Goal: Check status: Check status

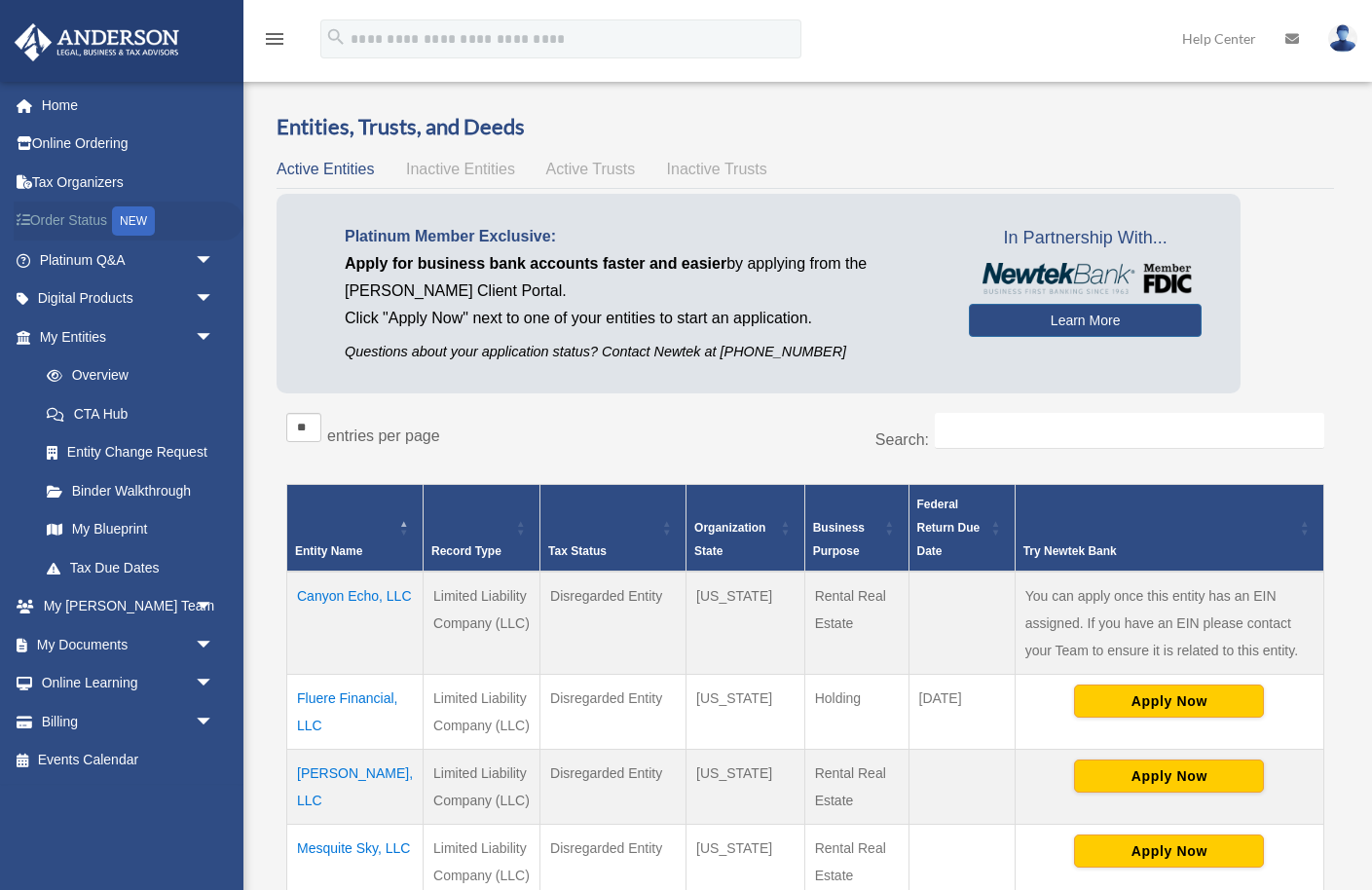
click at [74, 218] on link "Order Status NEW" at bounding box center [128, 222] width 230 height 40
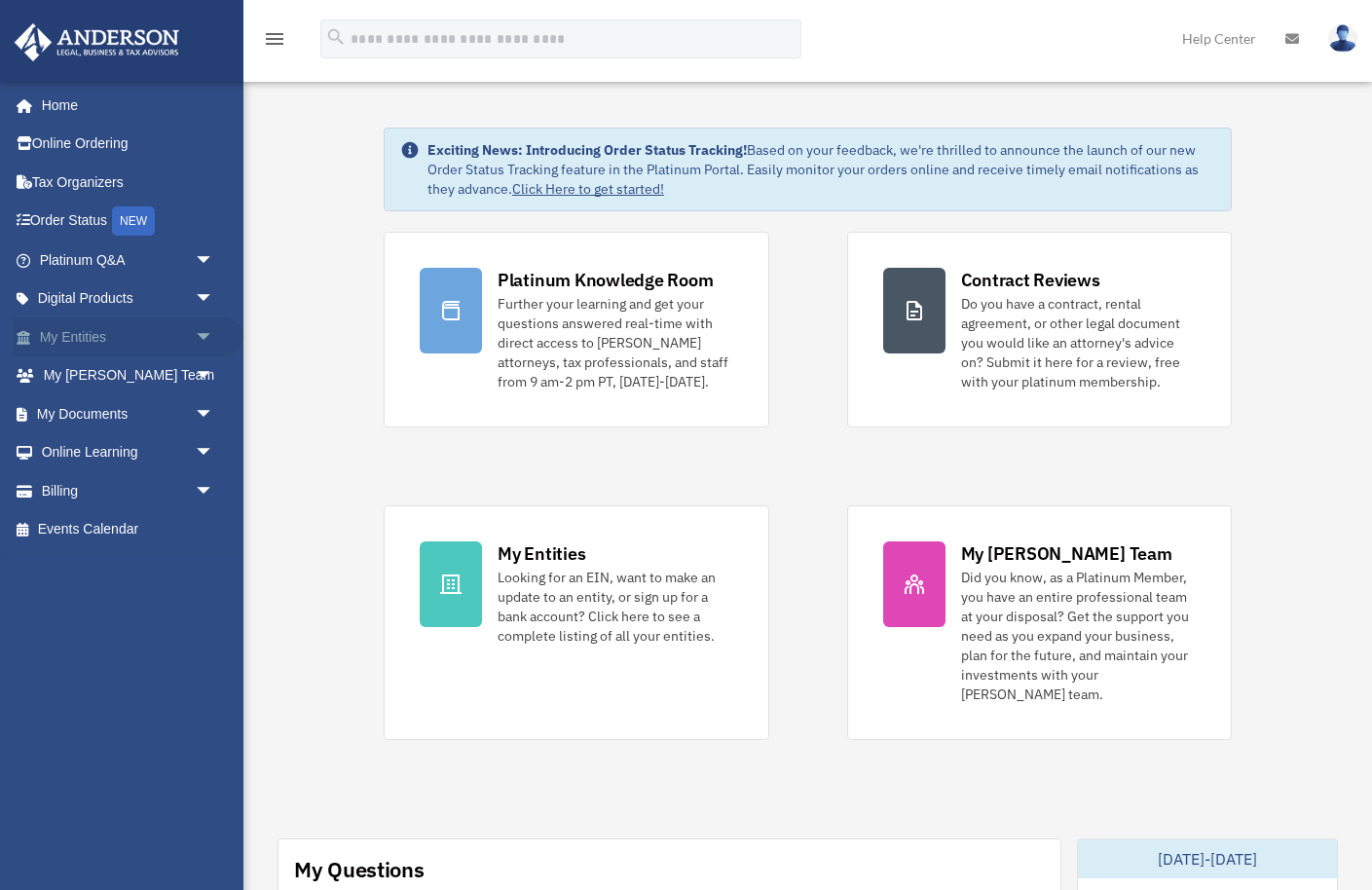
click at [202, 340] on span "arrow_drop_down" at bounding box center [214, 337] width 39 height 40
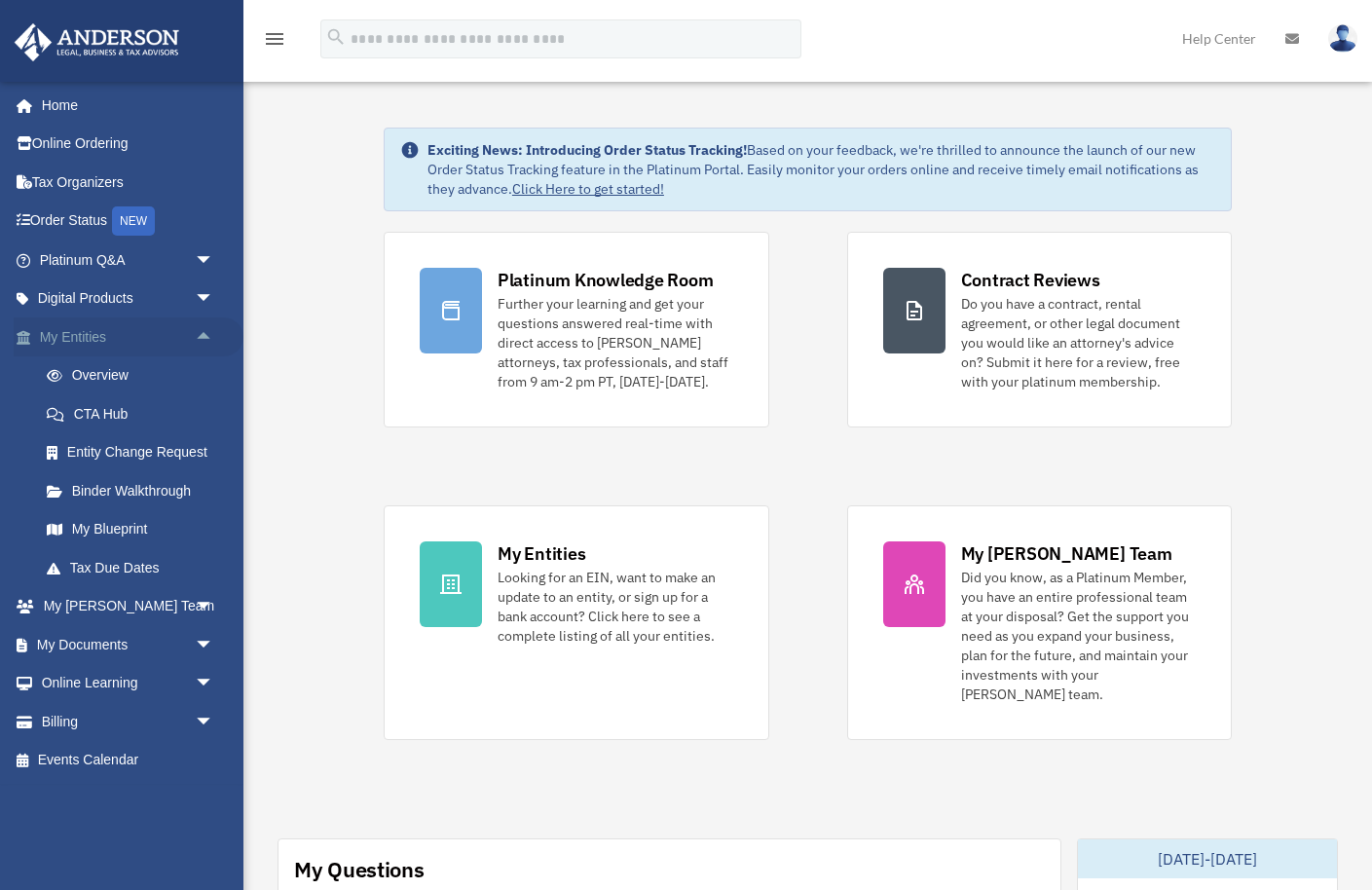
click at [96, 335] on link "My Entities arrow_drop_up" at bounding box center [128, 336] width 230 height 39
click at [87, 385] on link "Overview" at bounding box center [134, 375] width 216 height 39
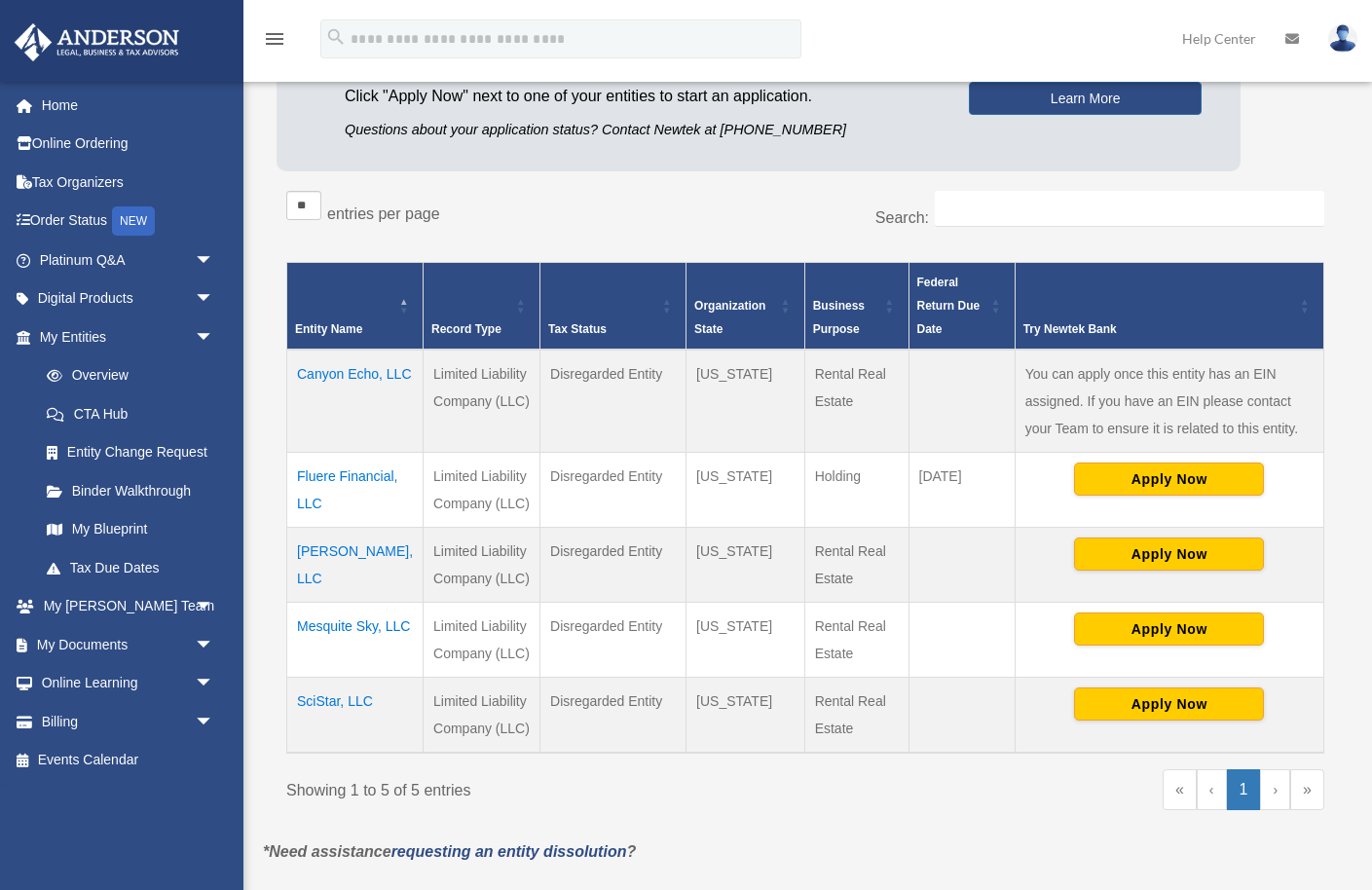
scroll to position [224, 0]
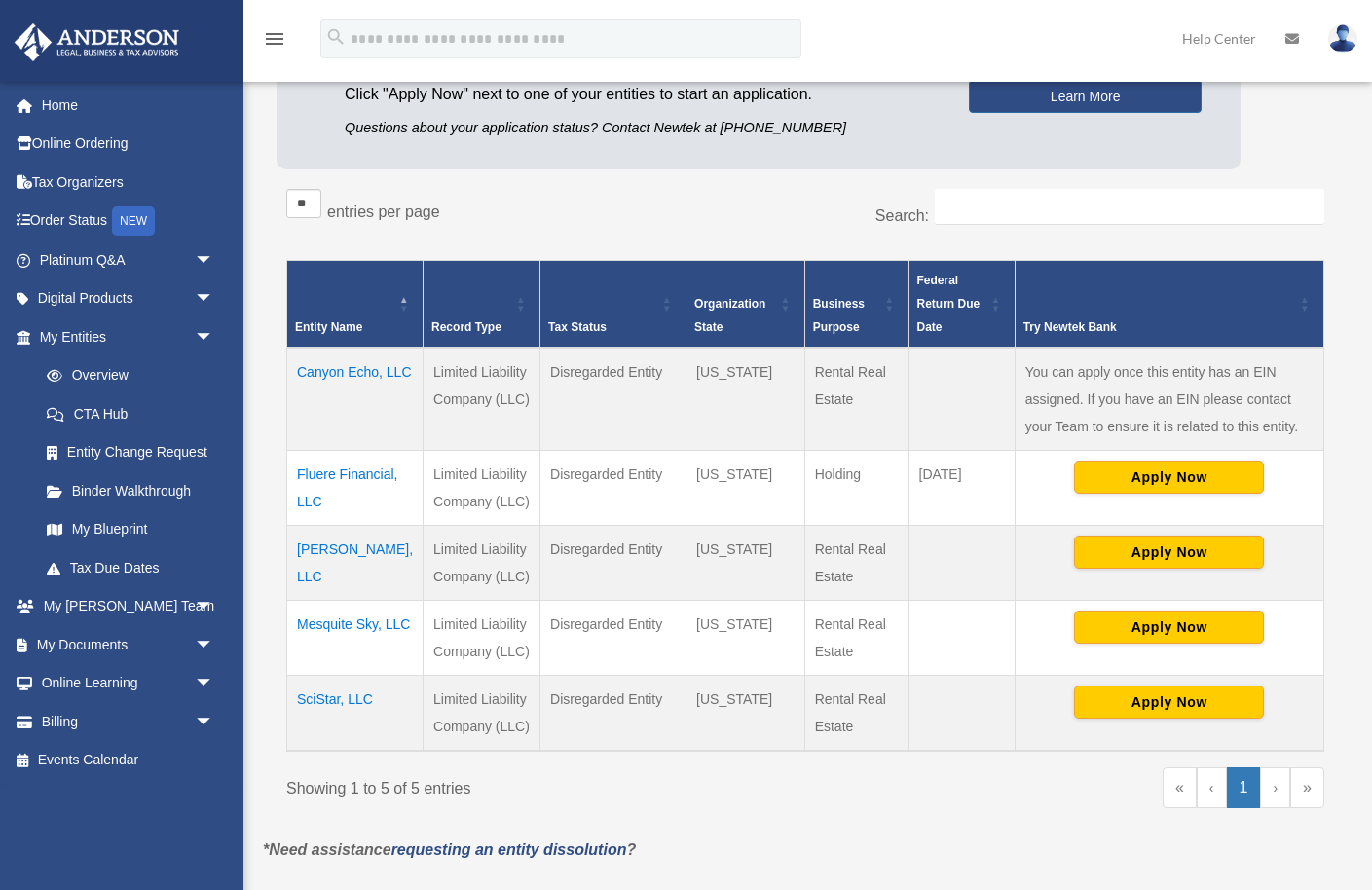
click at [318, 399] on td "Canyon Echo, LLC" at bounding box center [355, 400] width 136 height 103
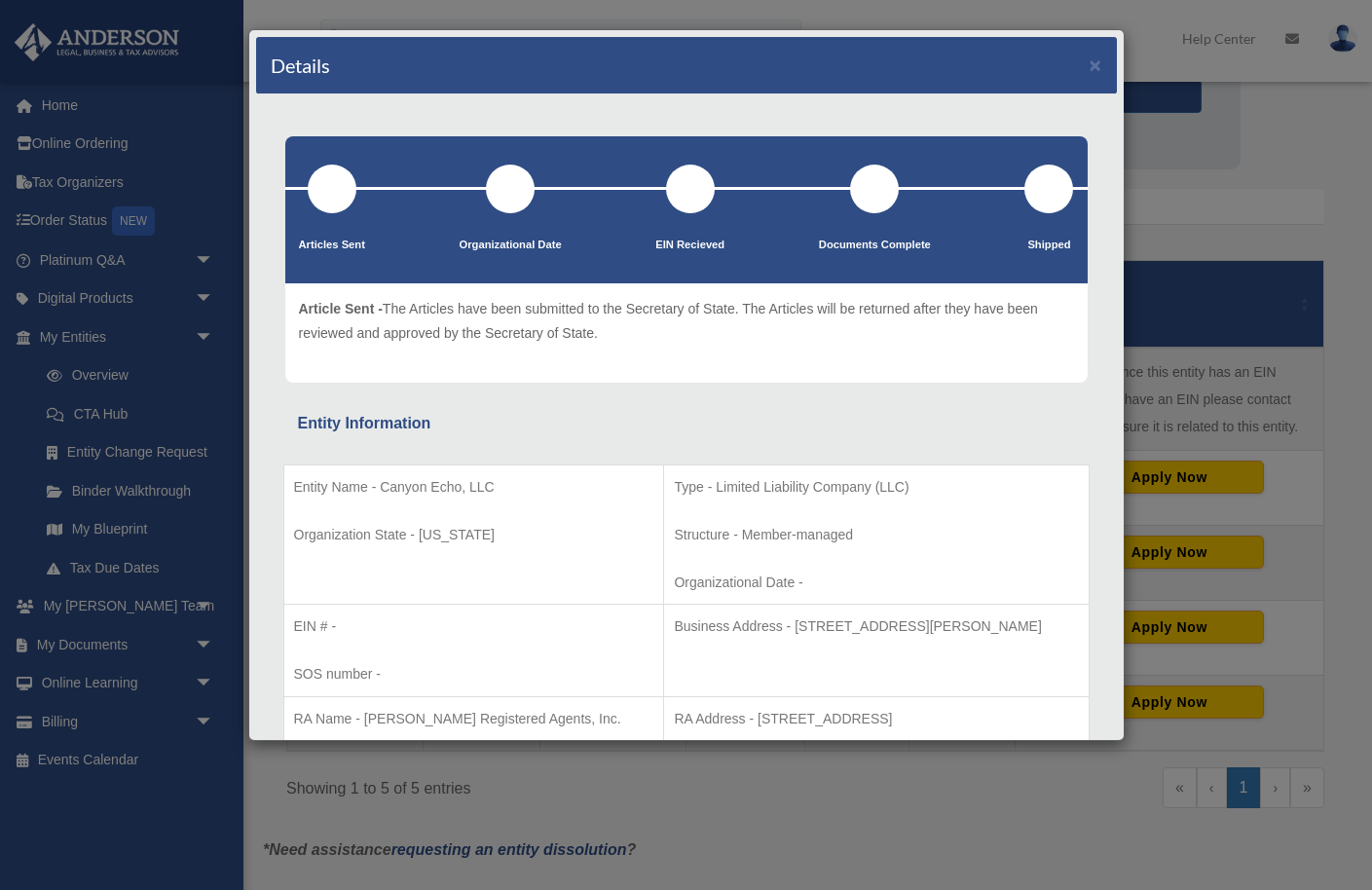
click at [1105, 63] on div "Details ×" at bounding box center [687, 66] width 861 height 58
click at [1097, 64] on button "×" at bounding box center [1096, 65] width 13 height 21
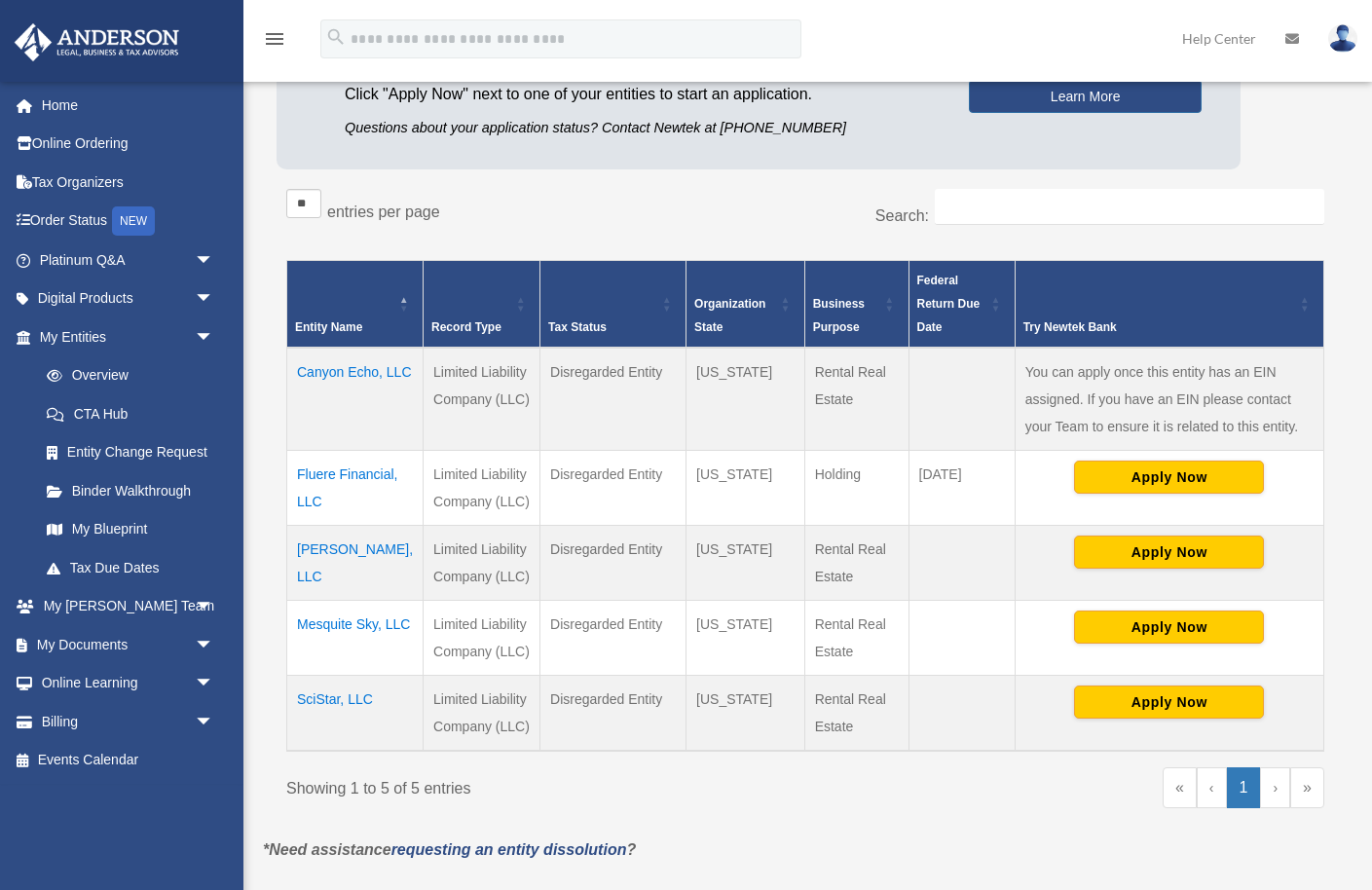
click at [347, 578] on td "[PERSON_NAME], LLC" at bounding box center [355, 563] width 136 height 75
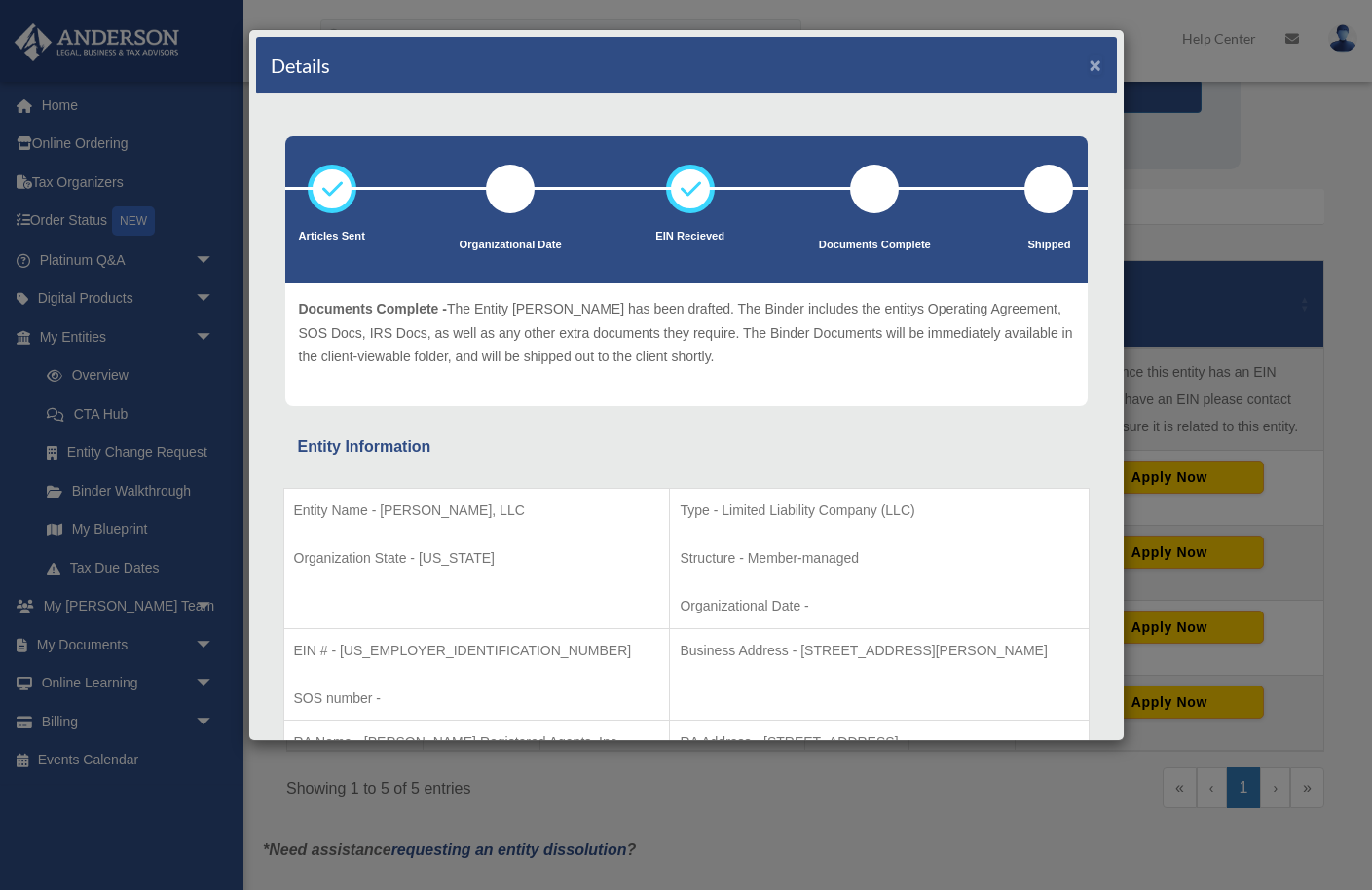
click at [1098, 63] on button "×" at bounding box center [1096, 65] width 13 height 21
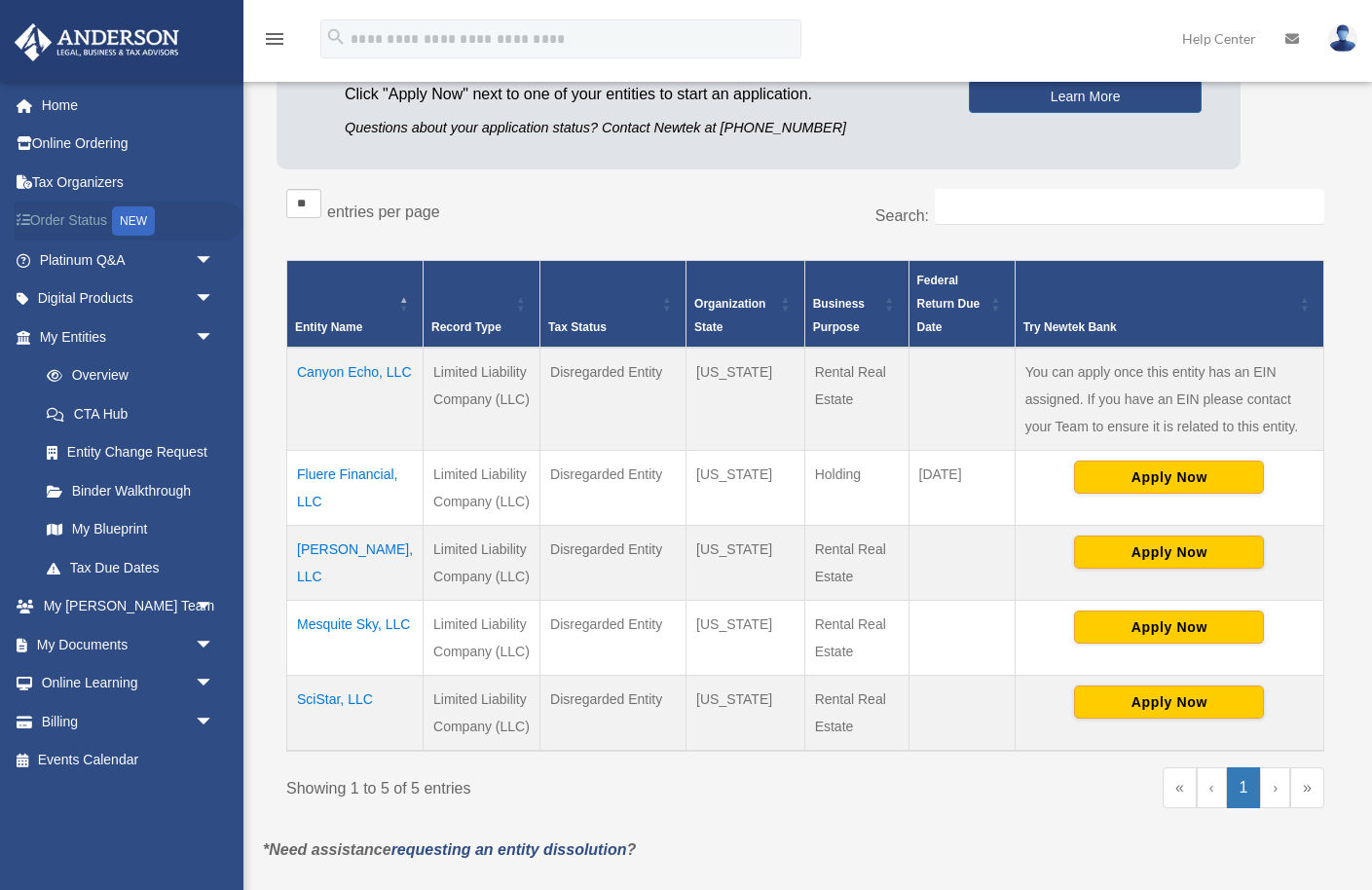
click at [75, 223] on link "Order Status NEW" at bounding box center [128, 222] width 230 height 40
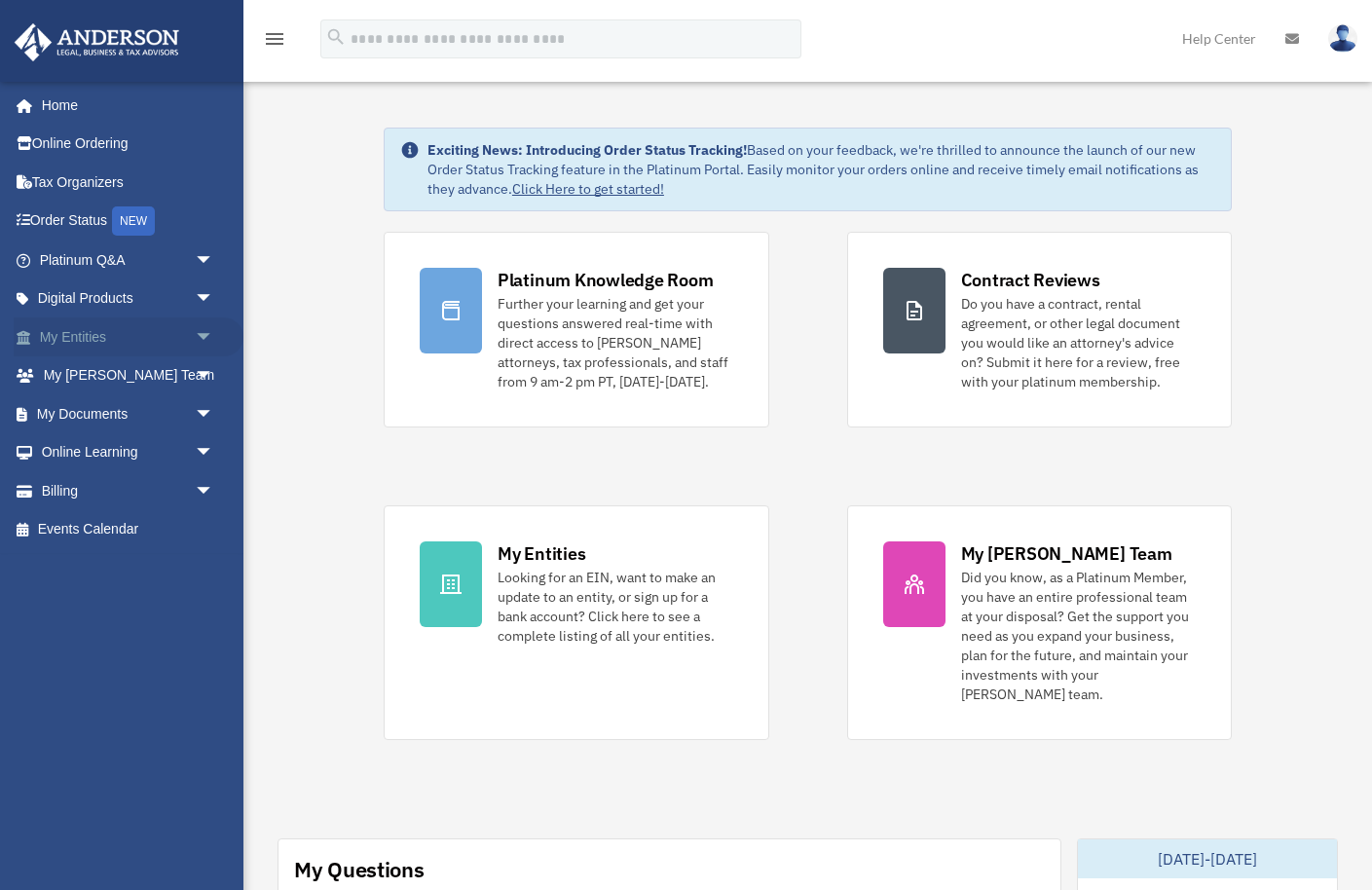
click at [94, 342] on link "My Entities arrow_drop_down" at bounding box center [128, 336] width 230 height 39
click at [206, 333] on span "arrow_drop_down" at bounding box center [214, 337] width 39 height 40
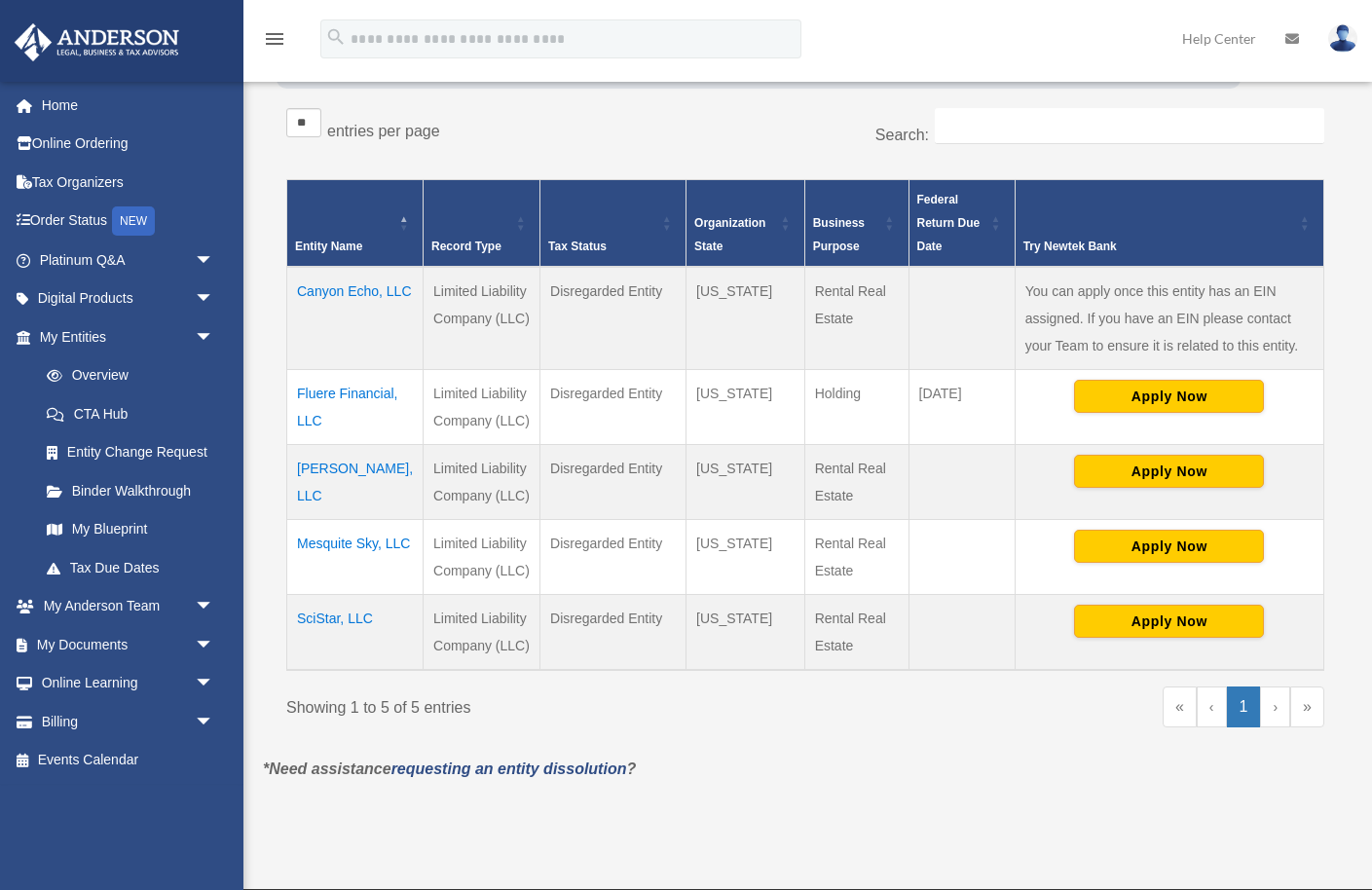
scroll to position [319, 0]
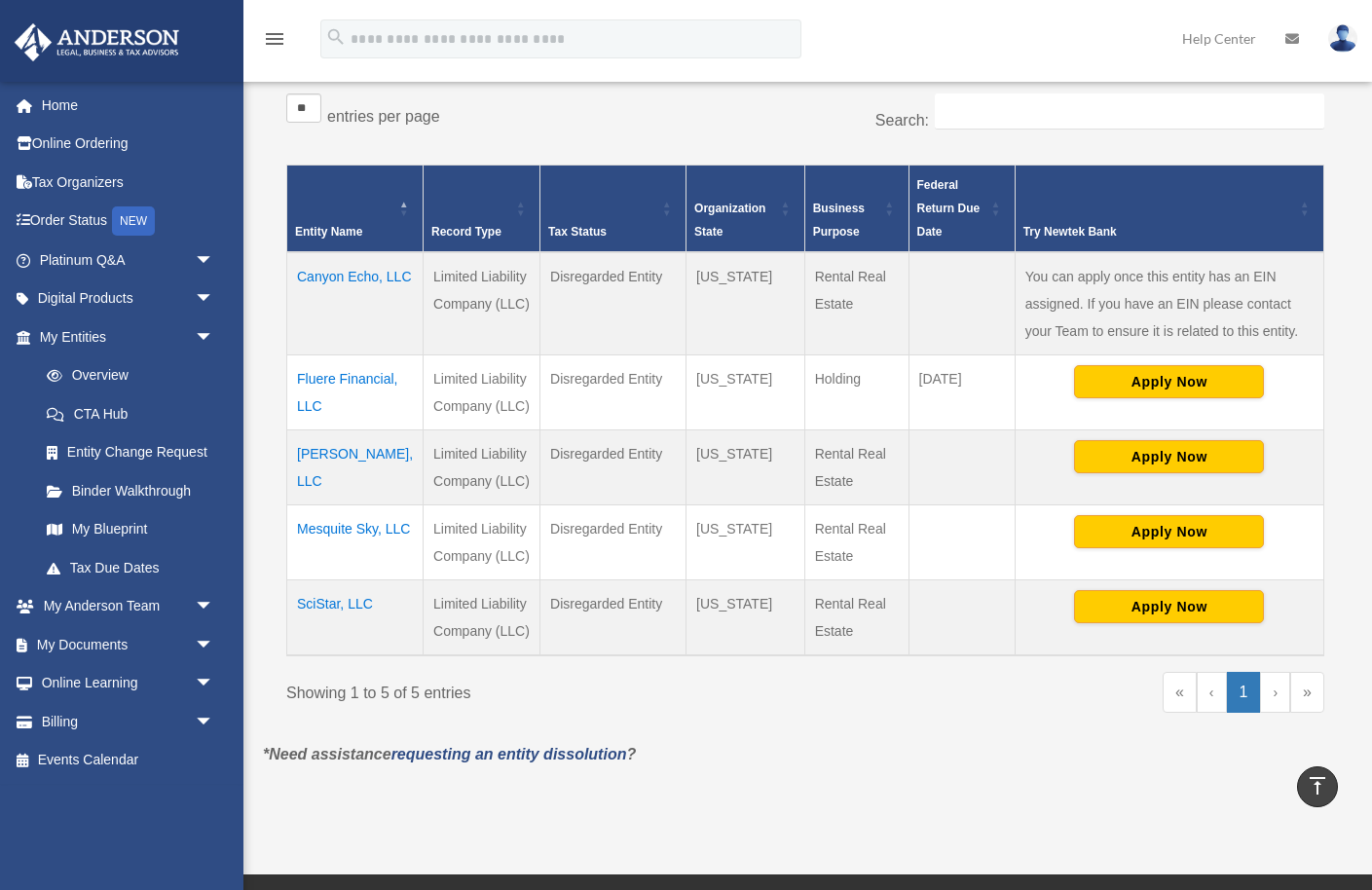
click at [320, 481] on td "Mesa Dawn, LLC" at bounding box center [355, 467] width 136 height 75
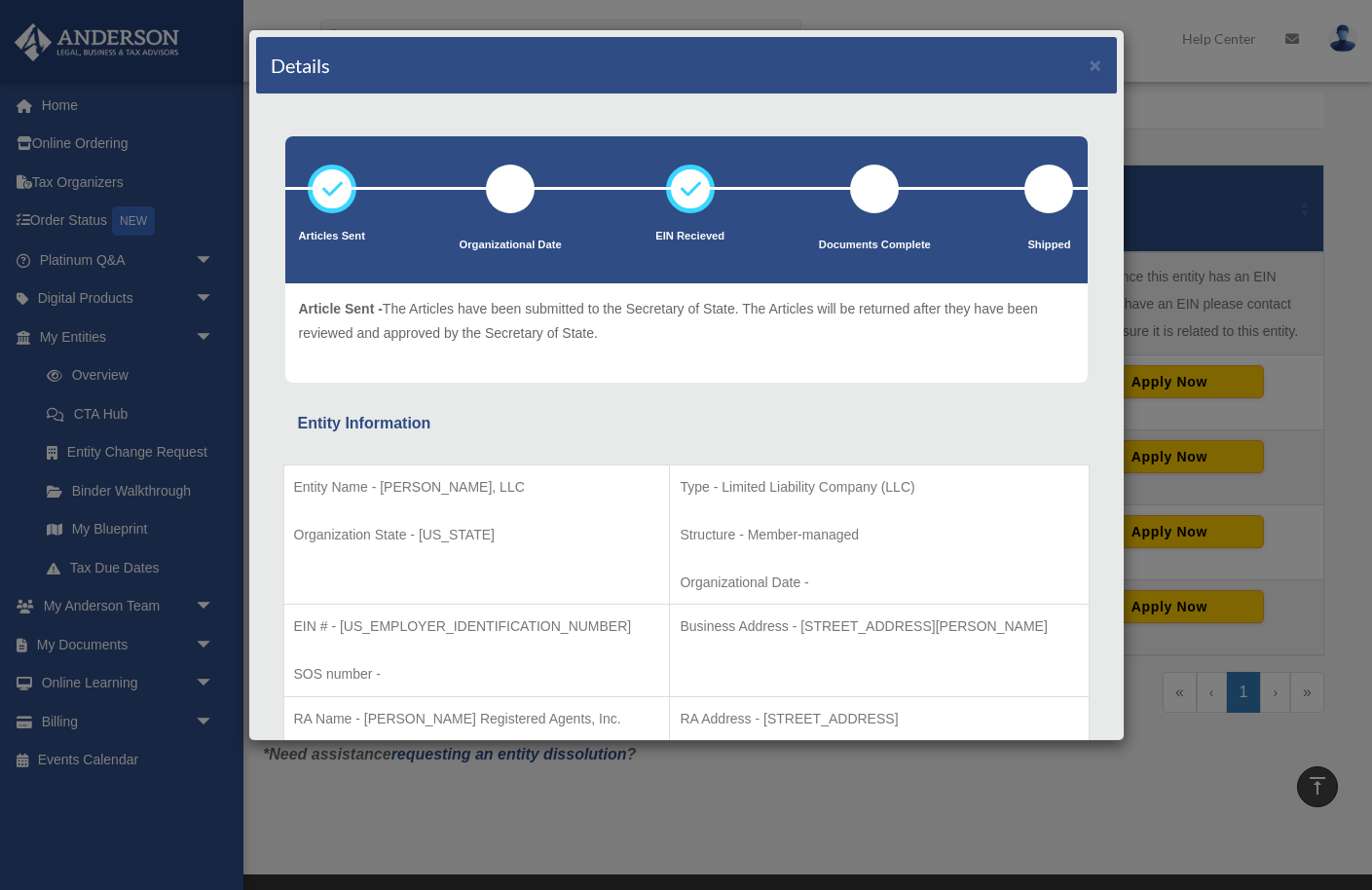
drag, startPoint x: 615, startPoint y: 331, endPoint x: 314, endPoint y: 319, distance: 301.2
click at [314, 319] on p "Article Sent - The Articles have been submitted to the Secretary of State. The …" at bounding box center [687, 321] width 775 height 48
click at [696, 337] on p "Article Sent - The Articles have been submitted to the Secretary of State. The …" at bounding box center [687, 321] width 775 height 48
drag, startPoint x: 609, startPoint y: 329, endPoint x: 299, endPoint y: 310, distance: 310.6
click at [299, 310] on p "Article Sent - The Articles have been submitted to the Secretary of State. The …" at bounding box center [687, 321] width 775 height 48
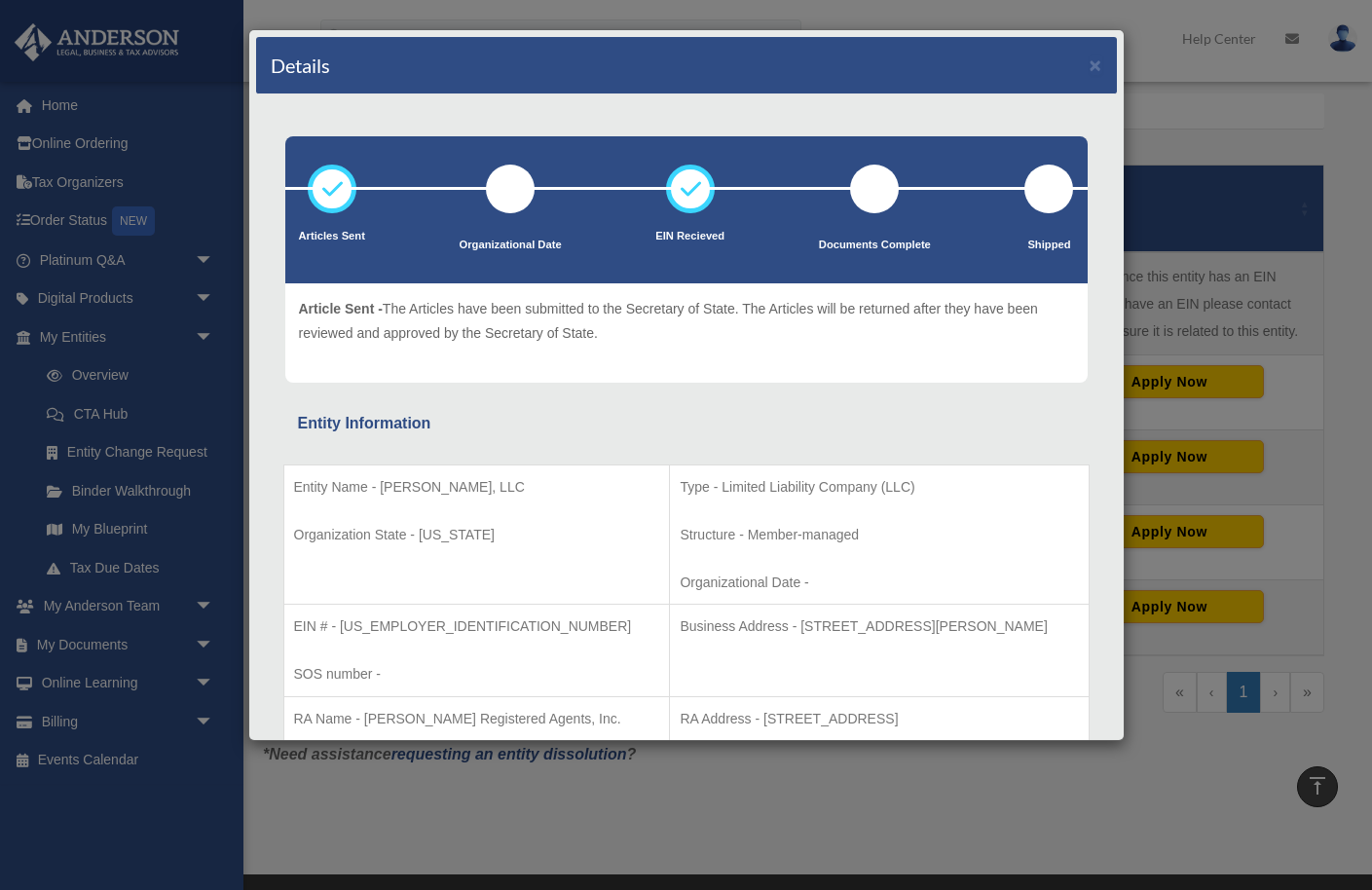
copy p "Article Sent - The Articles have been submitted to the Secretary of State. The …"
click at [75, 222] on div "Details × Articles Sent Organizational Date" at bounding box center [686, 445] width 1372 height 890
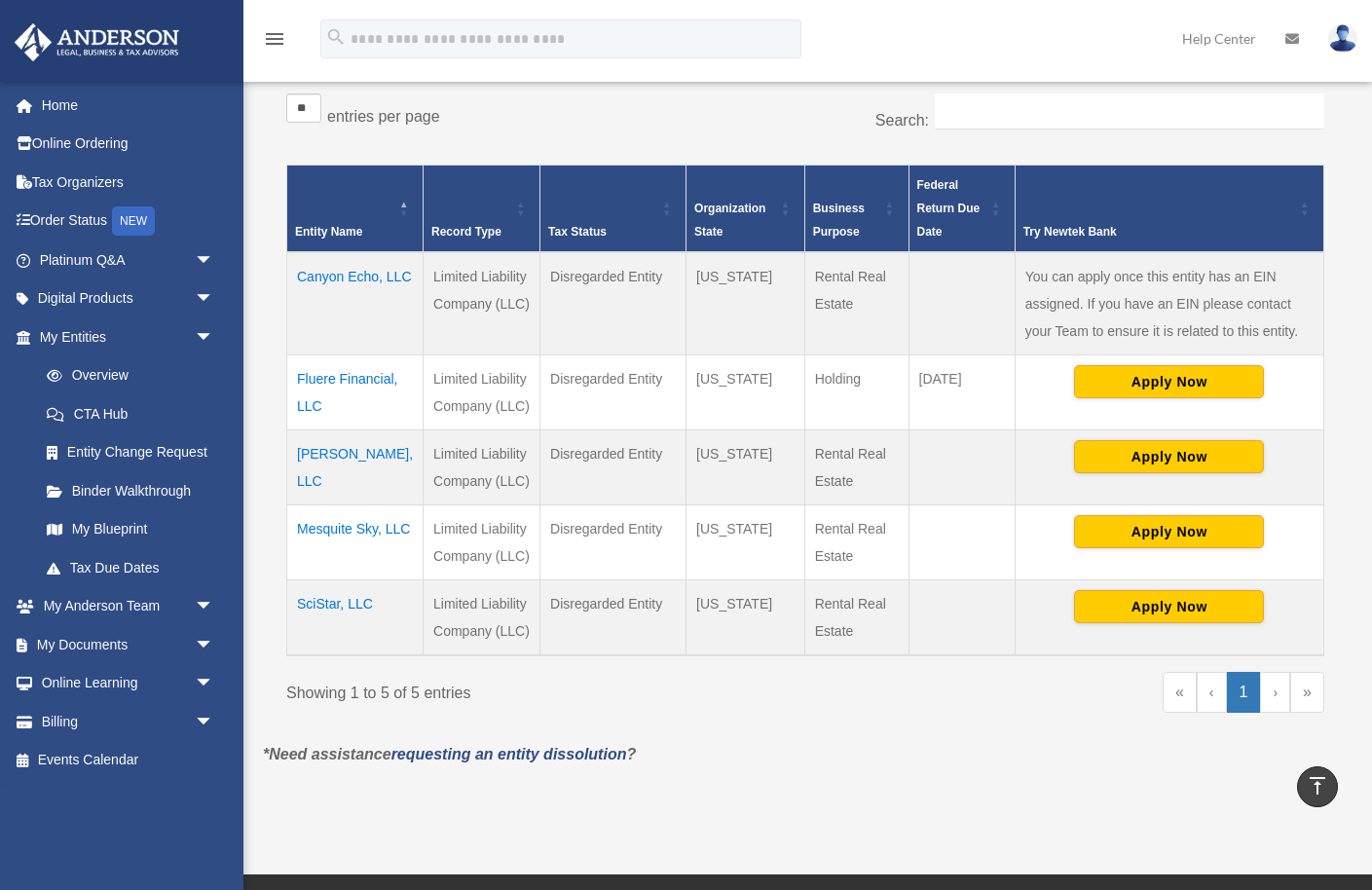
click at [75, 222] on link "Order Status NEW" at bounding box center [128, 222] width 230 height 40
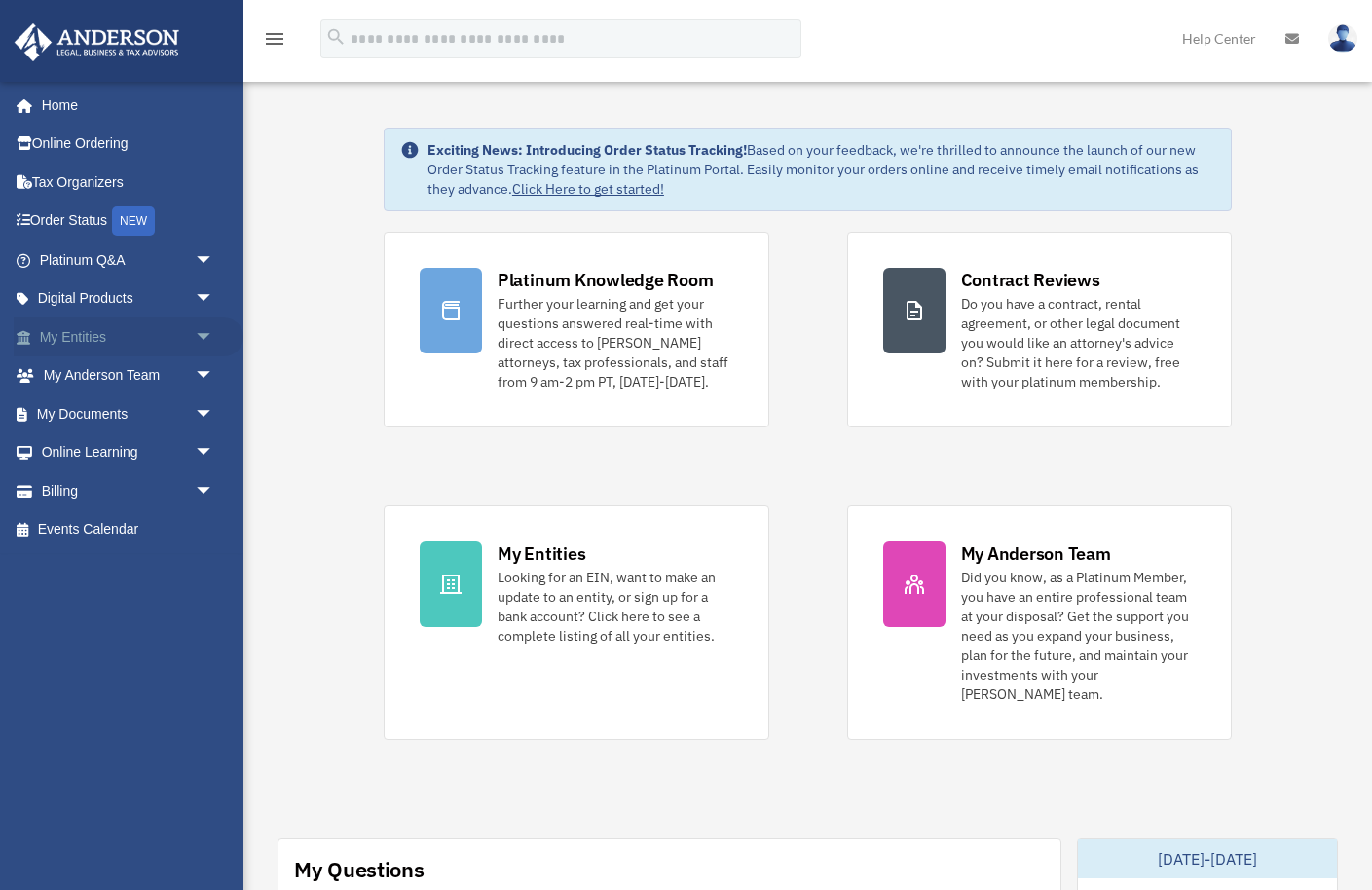
click at [204, 337] on span "arrow_drop_down" at bounding box center [214, 337] width 39 height 40
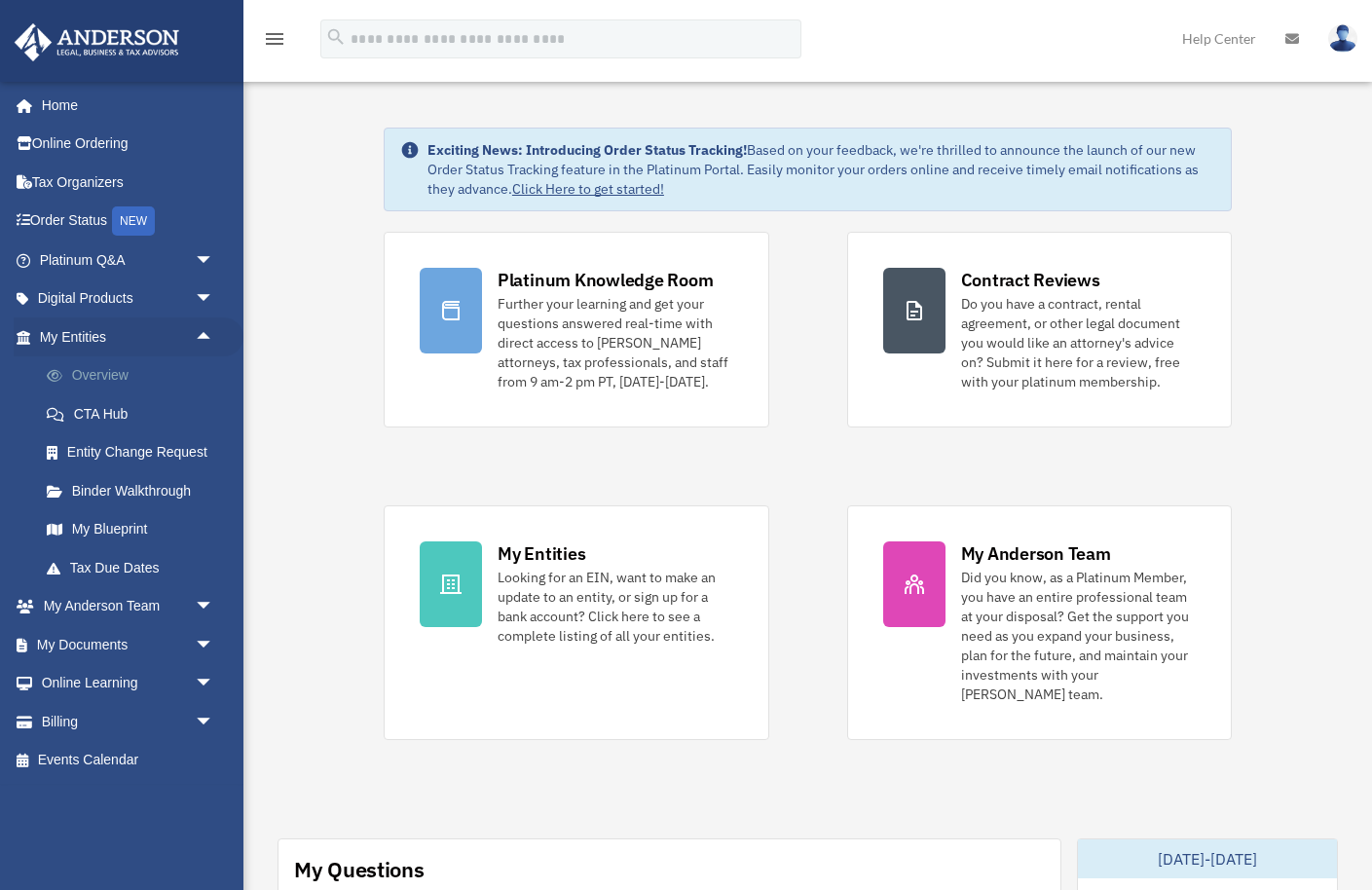
click at [111, 378] on link "Overview" at bounding box center [134, 375] width 216 height 39
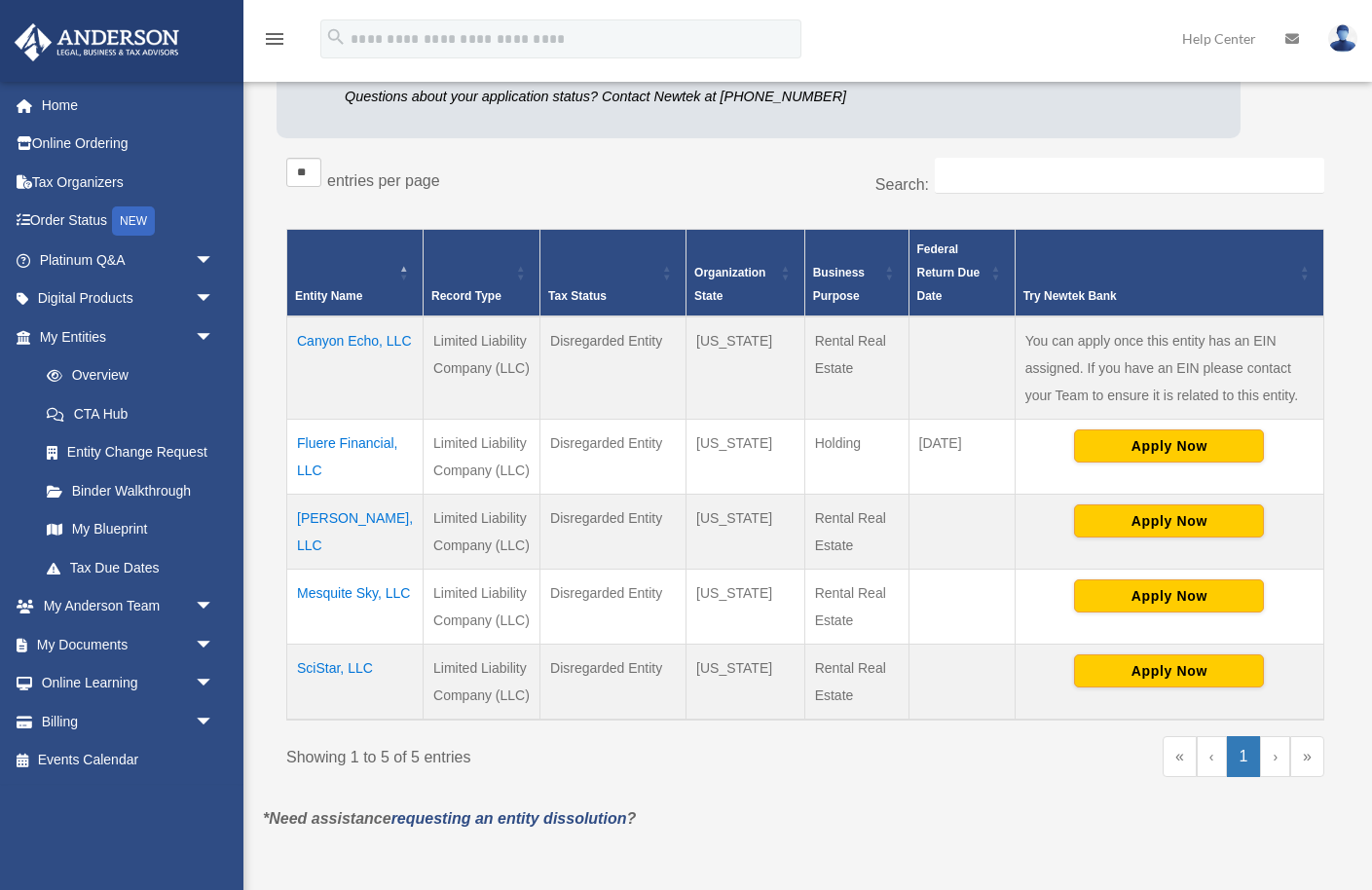
scroll to position [253, 0]
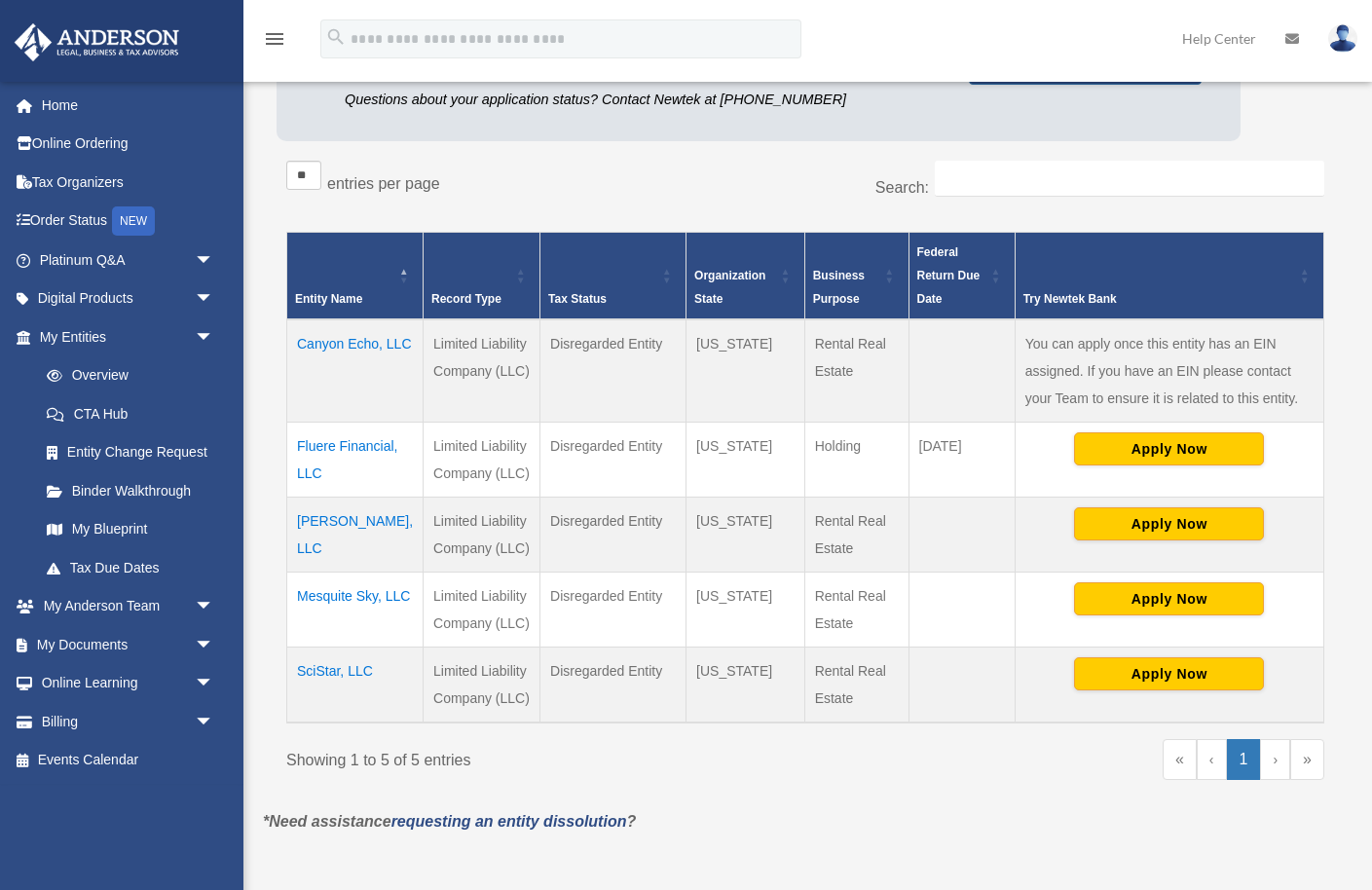
click at [312, 371] on td "Canyon Echo, LLC" at bounding box center [355, 371] width 136 height 103
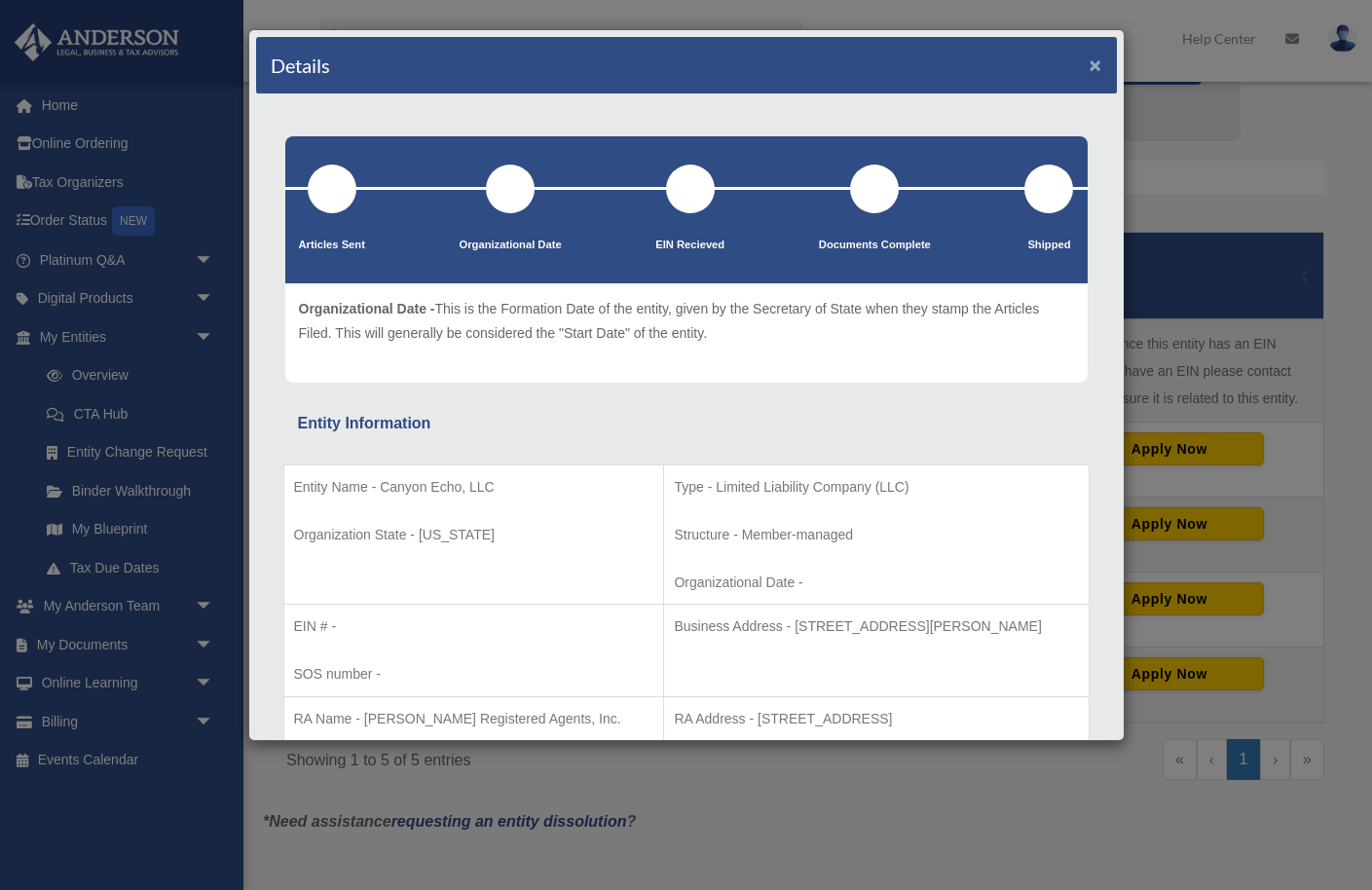
click at [1098, 63] on button "×" at bounding box center [1096, 65] width 13 height 21
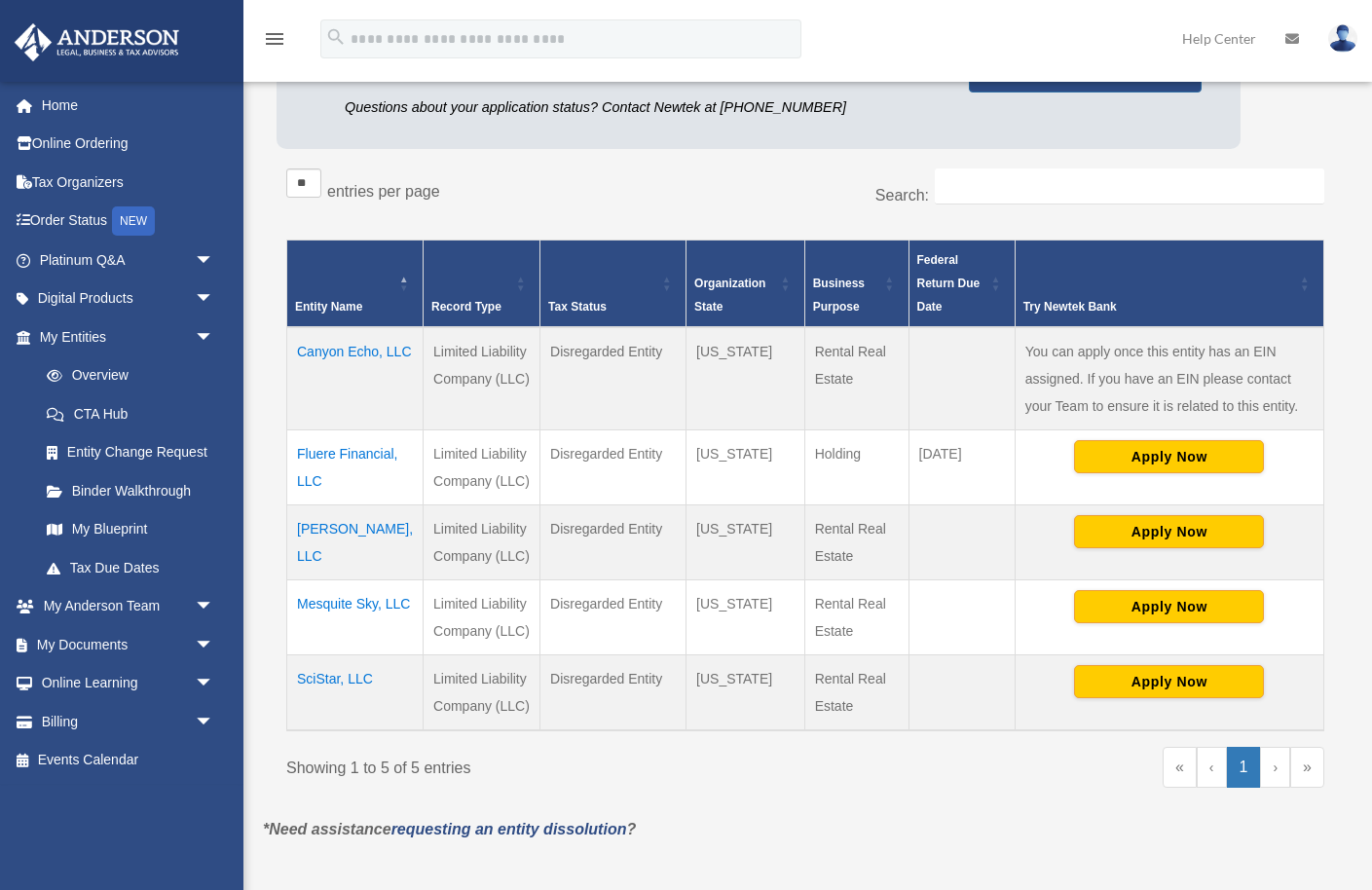
scroll to position [274, 0]
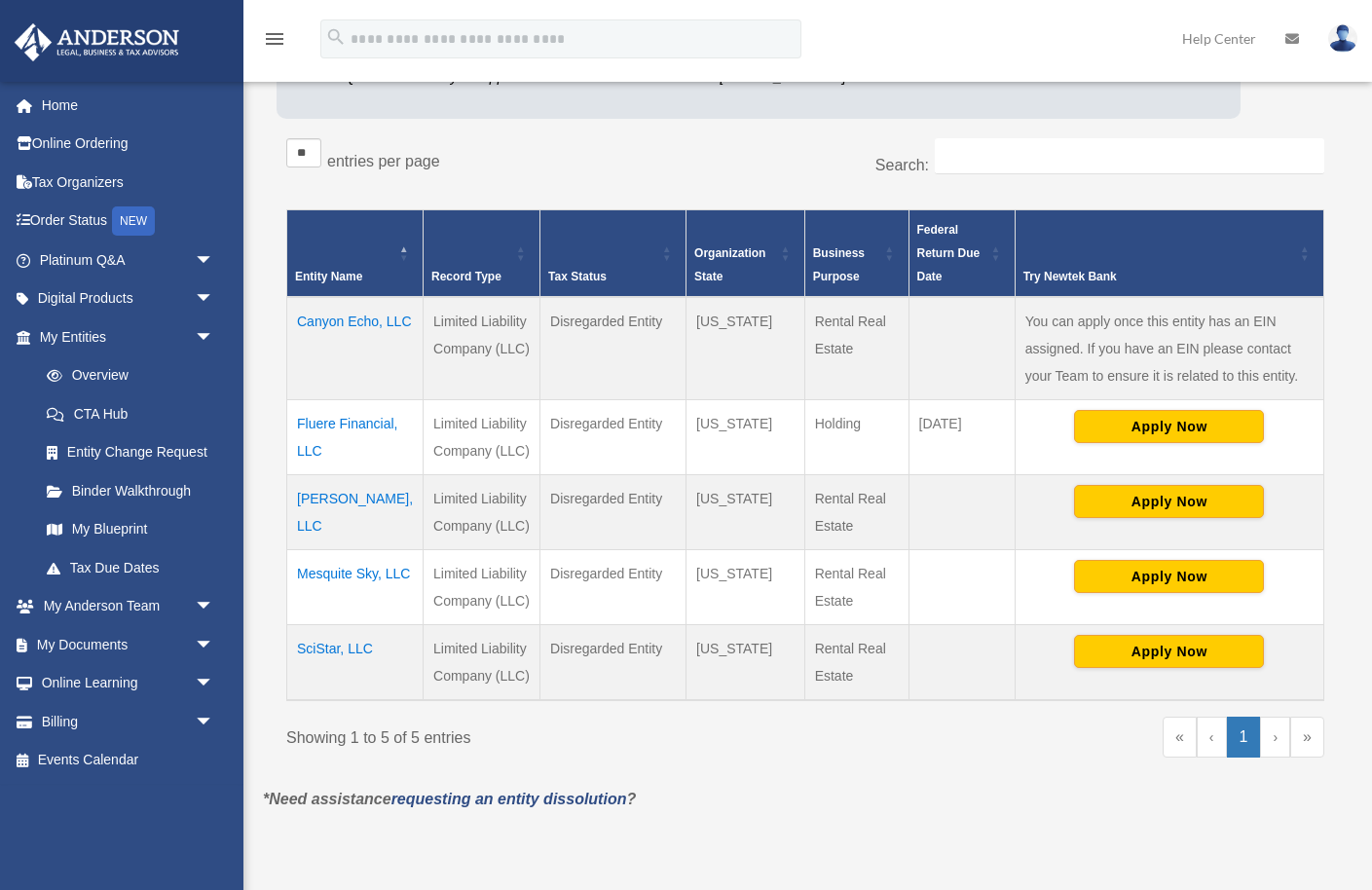
click at [328, 525] on td "[PERSON_NAME], LLC" at bounding box center [355, 512] width 136 height 75
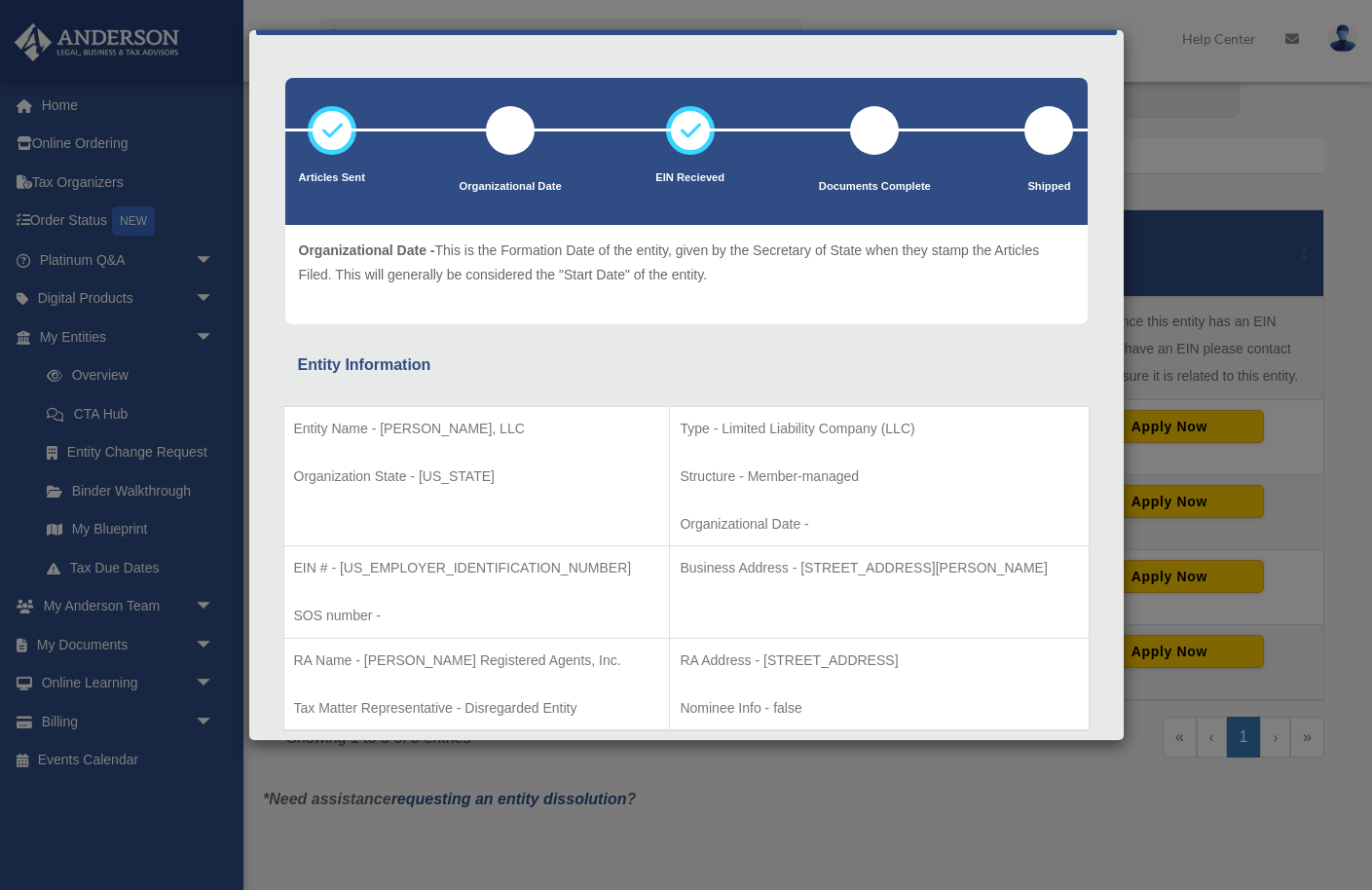
scroll to position [0, 0]
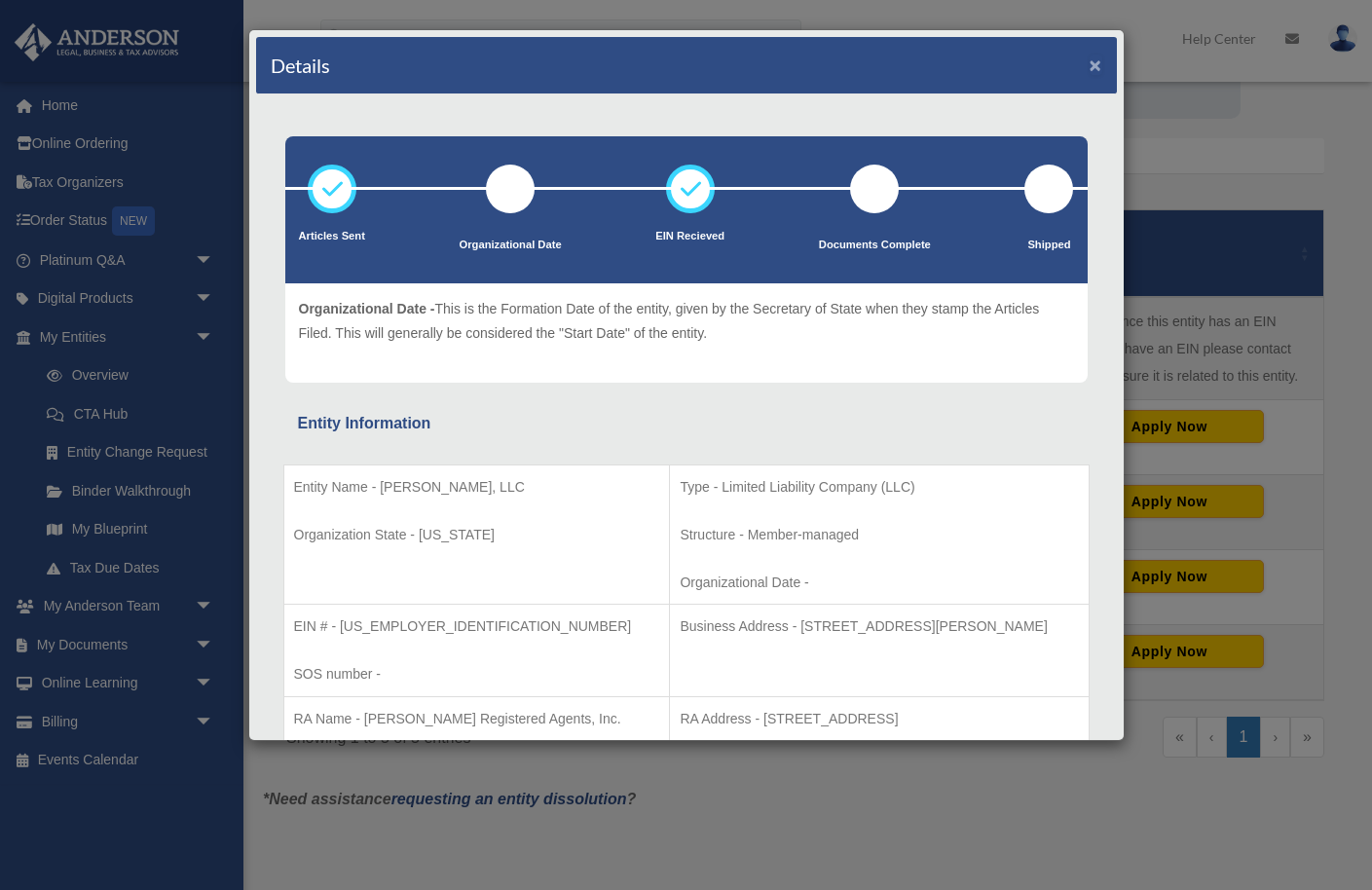
click at [1095, 70] on button "×" at bounding box center [1096, 65] width 13 height 21
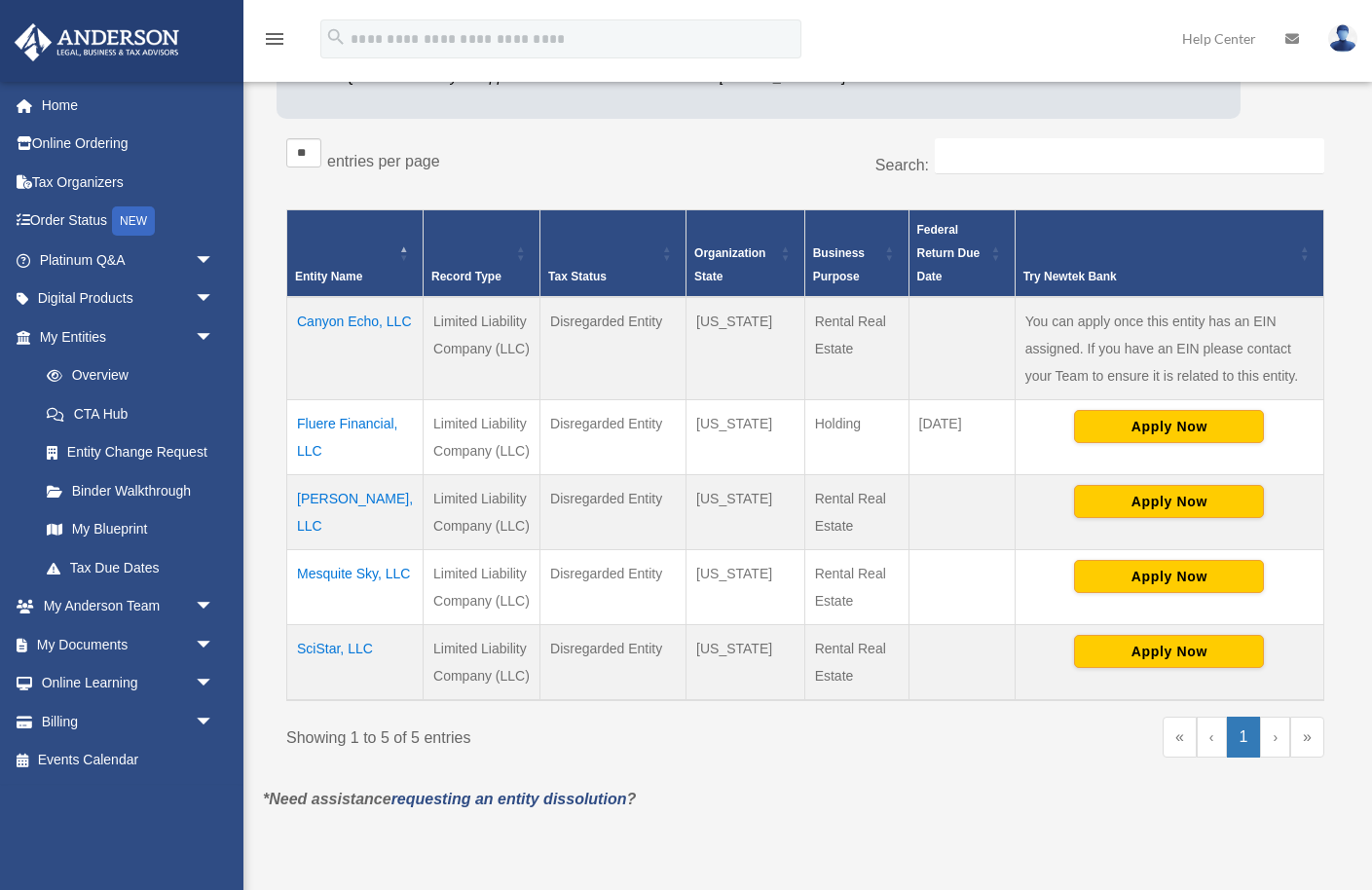
click at [339, 601] on td "Mesquite Sky, LLC" at bounding box center [355, 587] width 136 height 75
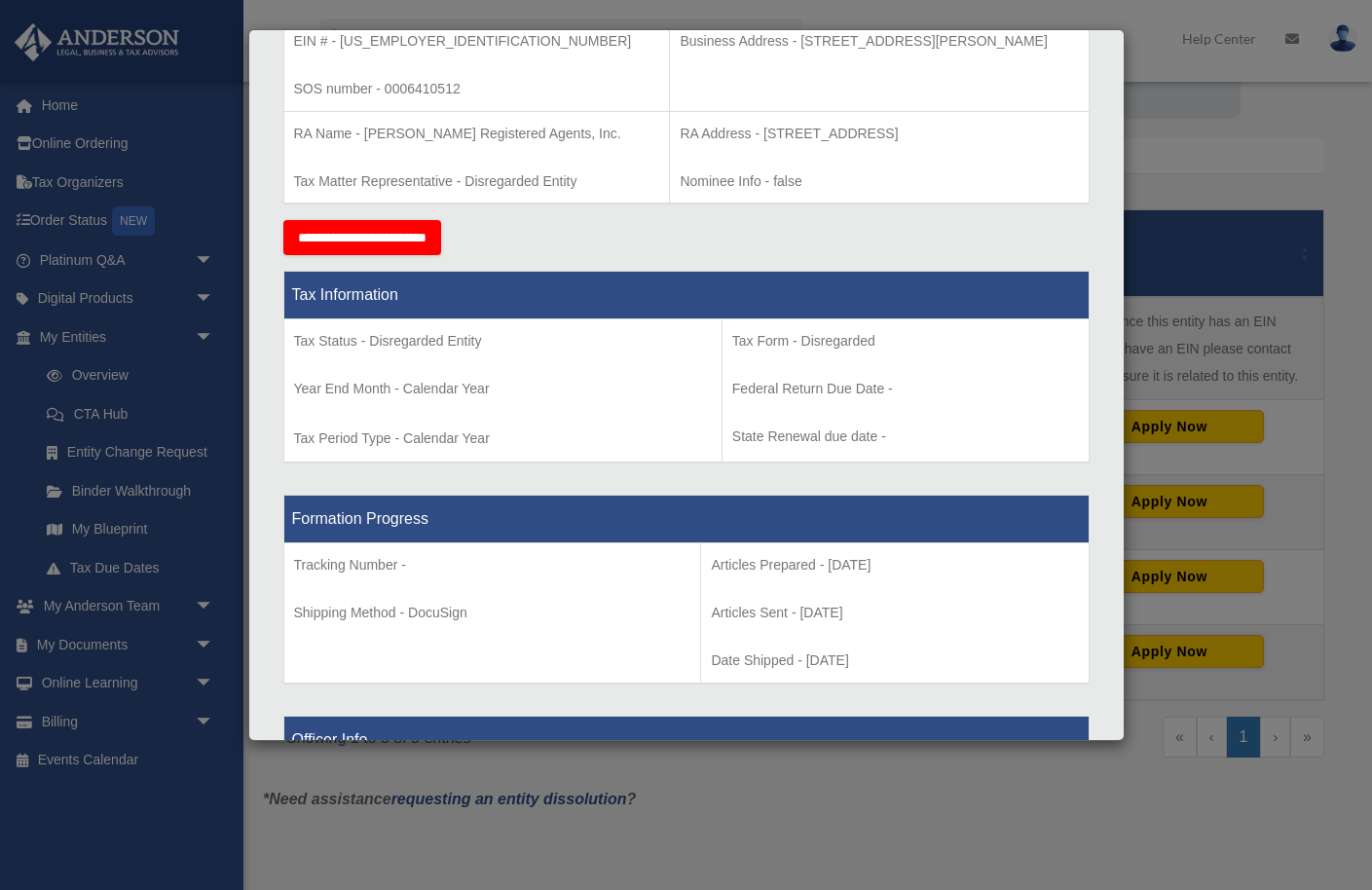
scroll to position [571, 0]
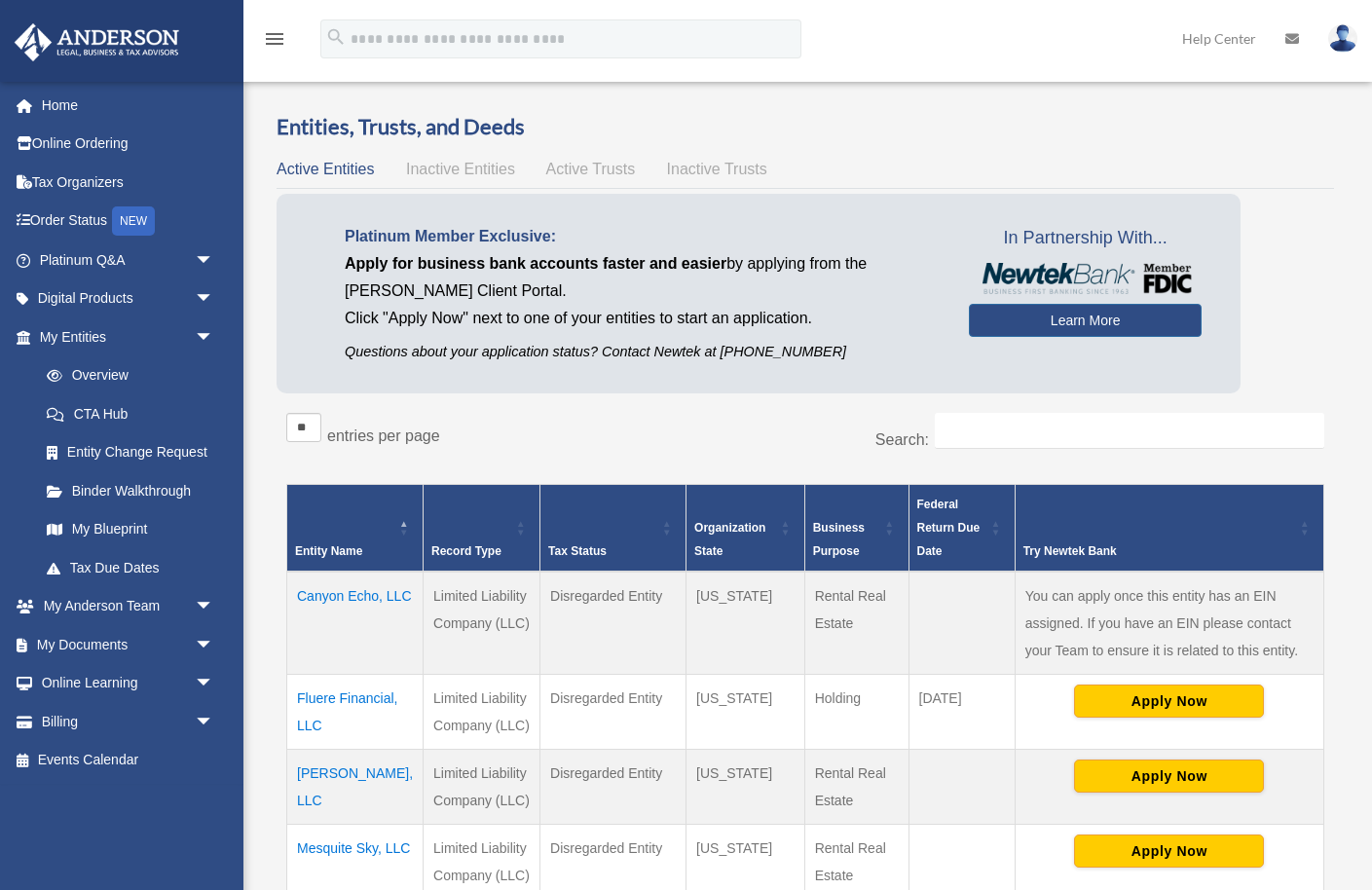
scroll to position [269, 0]
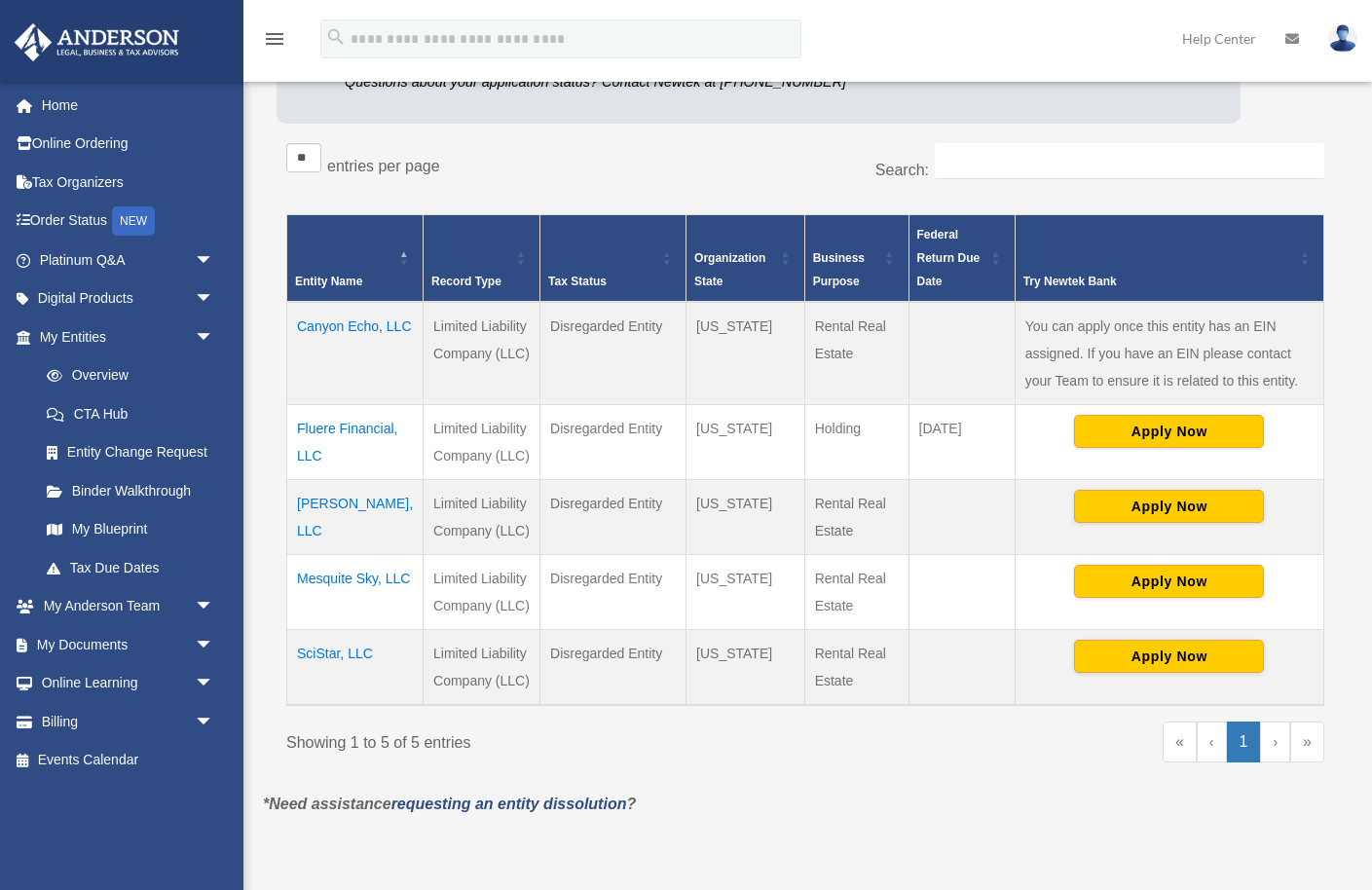
click at [317, 353] on td "Canyon Echo, LLC" at bounding box center [355, 354] width 136 height 103
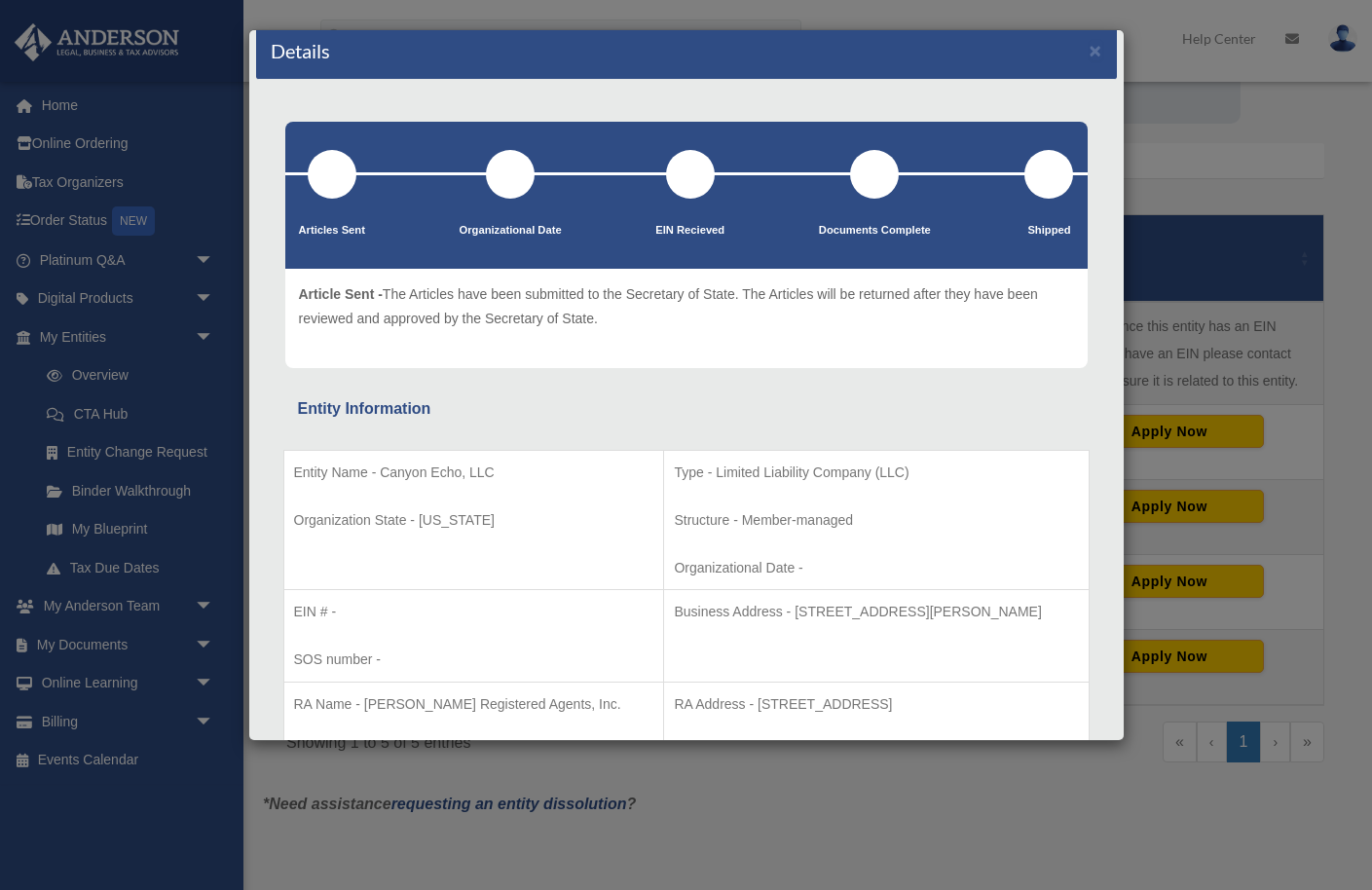
scroll to position [0, 0]
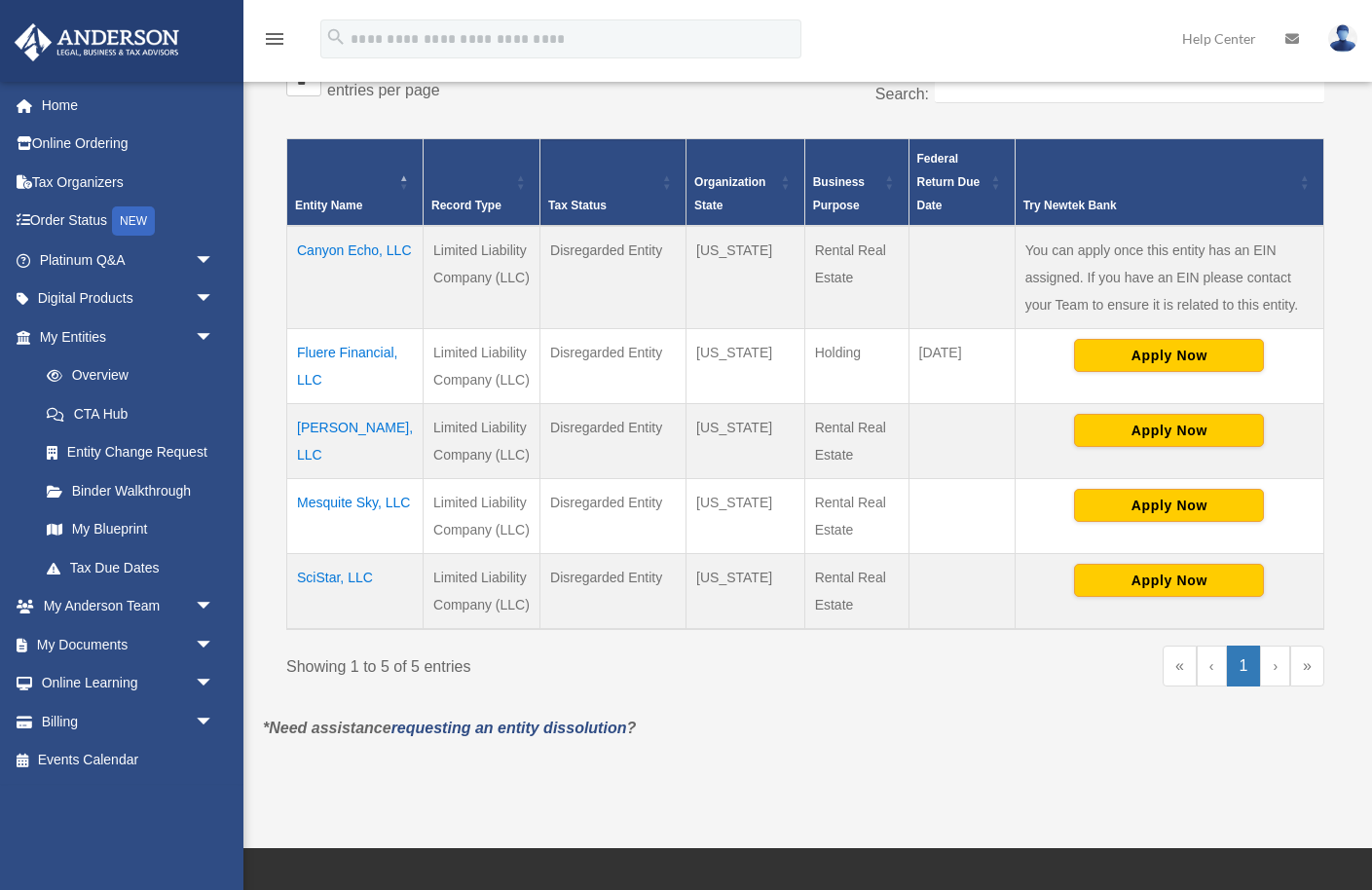
scroll to position [355, 0]
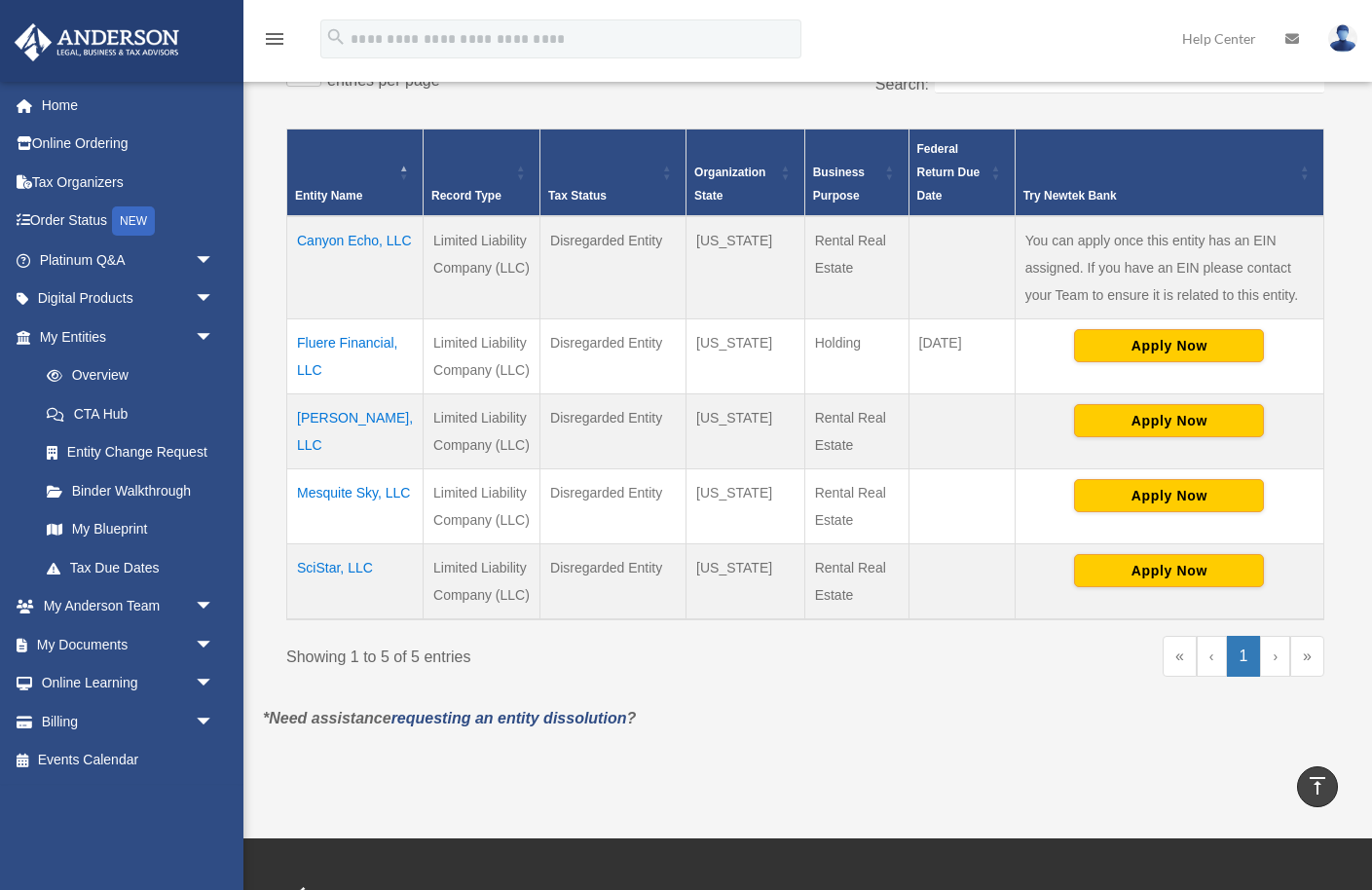
click at [310, 594] on td "SciStar, LLC" at bounding box center [355, 583] width 136 height 76
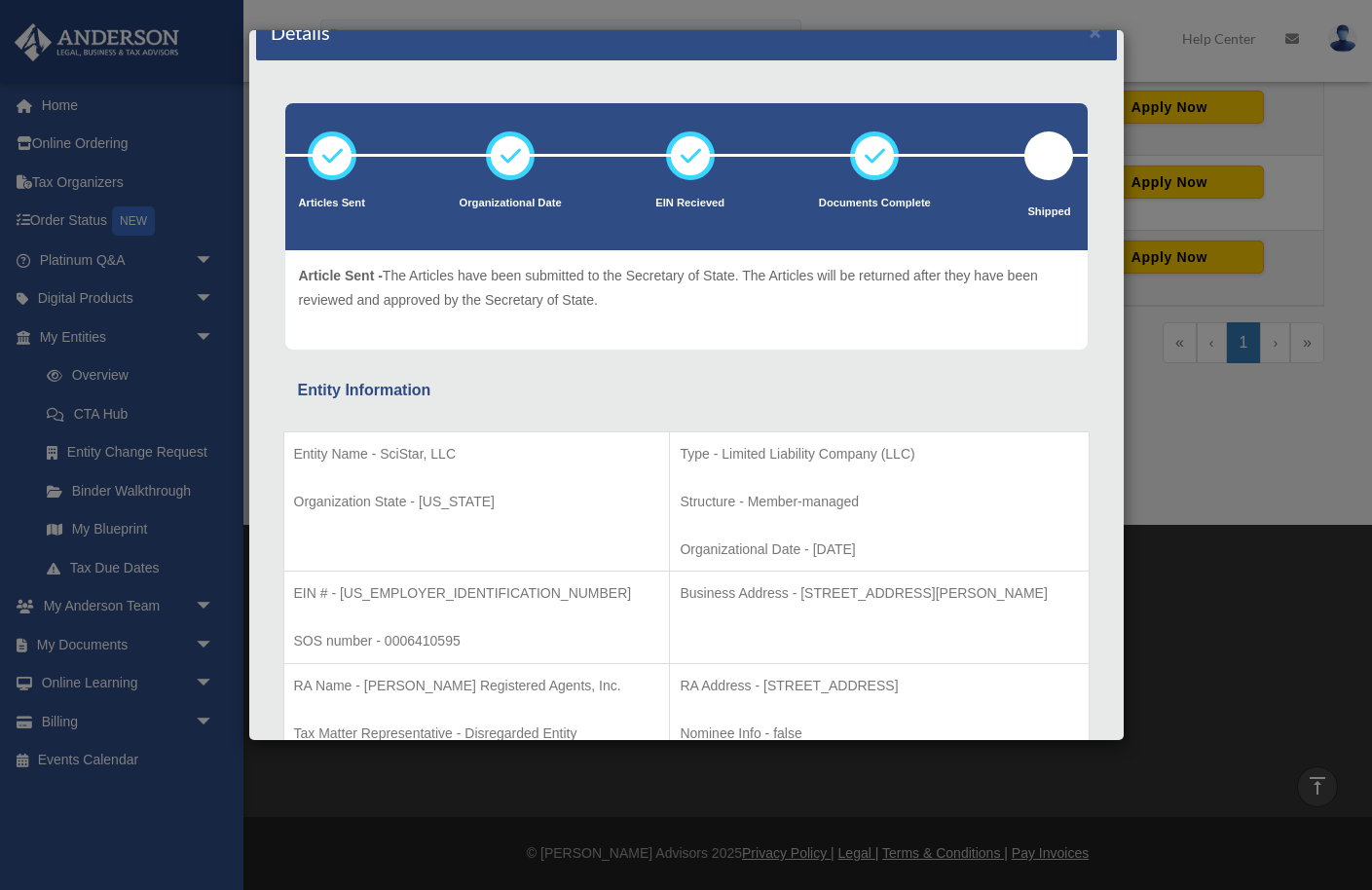
scroll to position [0, 0]
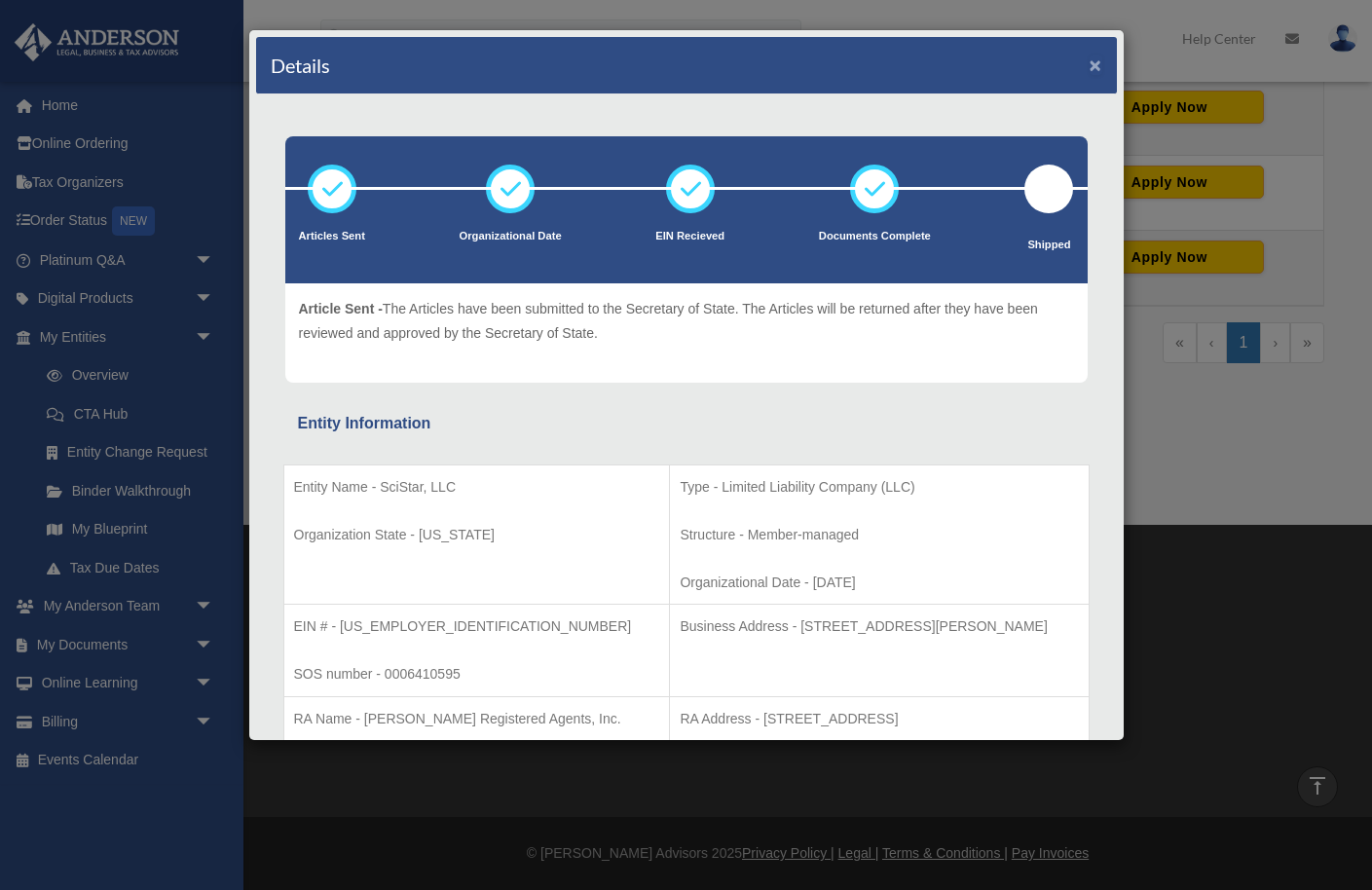
click at [1097, 62] on button "×" at bounding box center [1096, 65] width 13 height 21
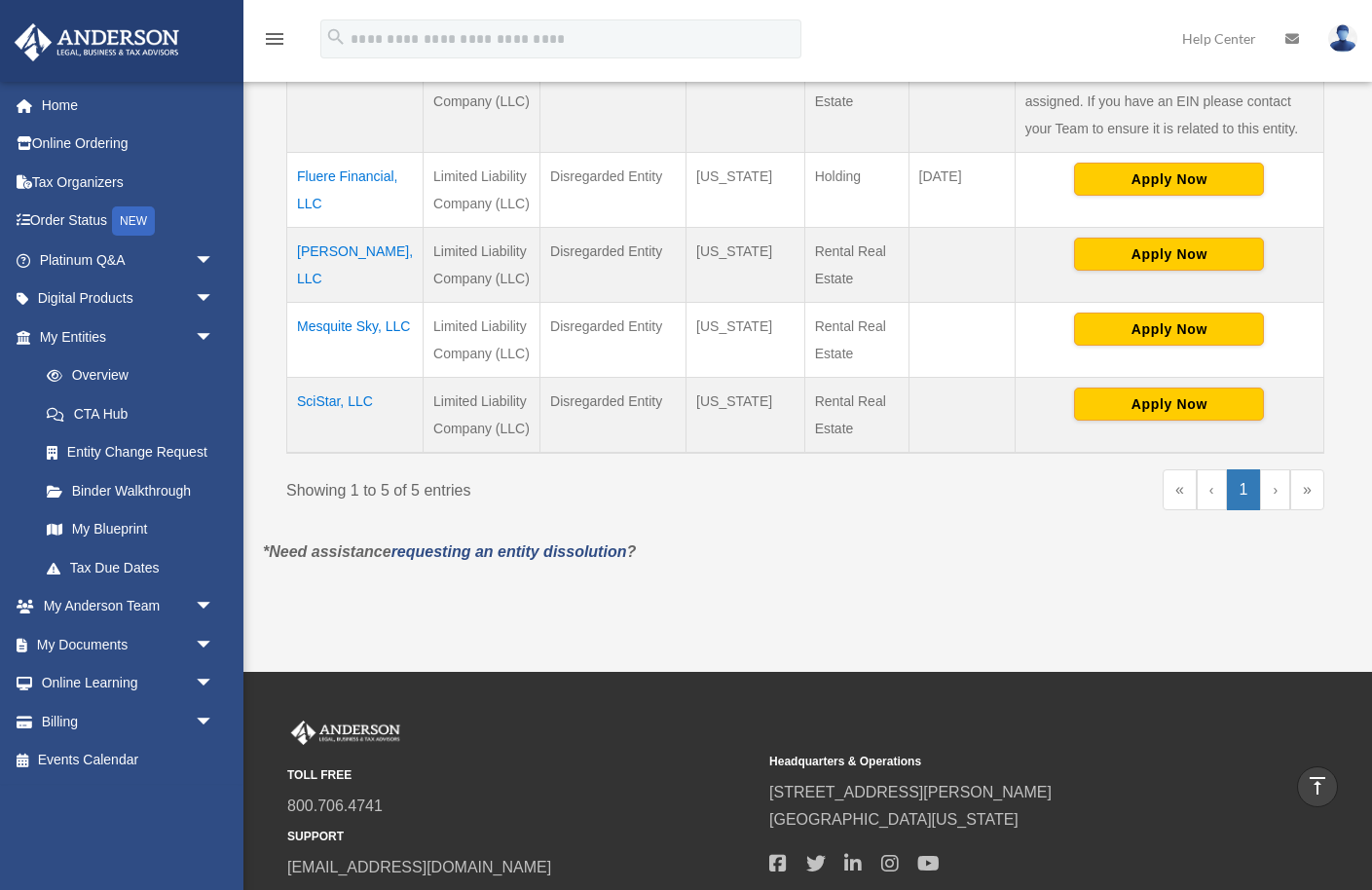
scroll to position [404, 0]
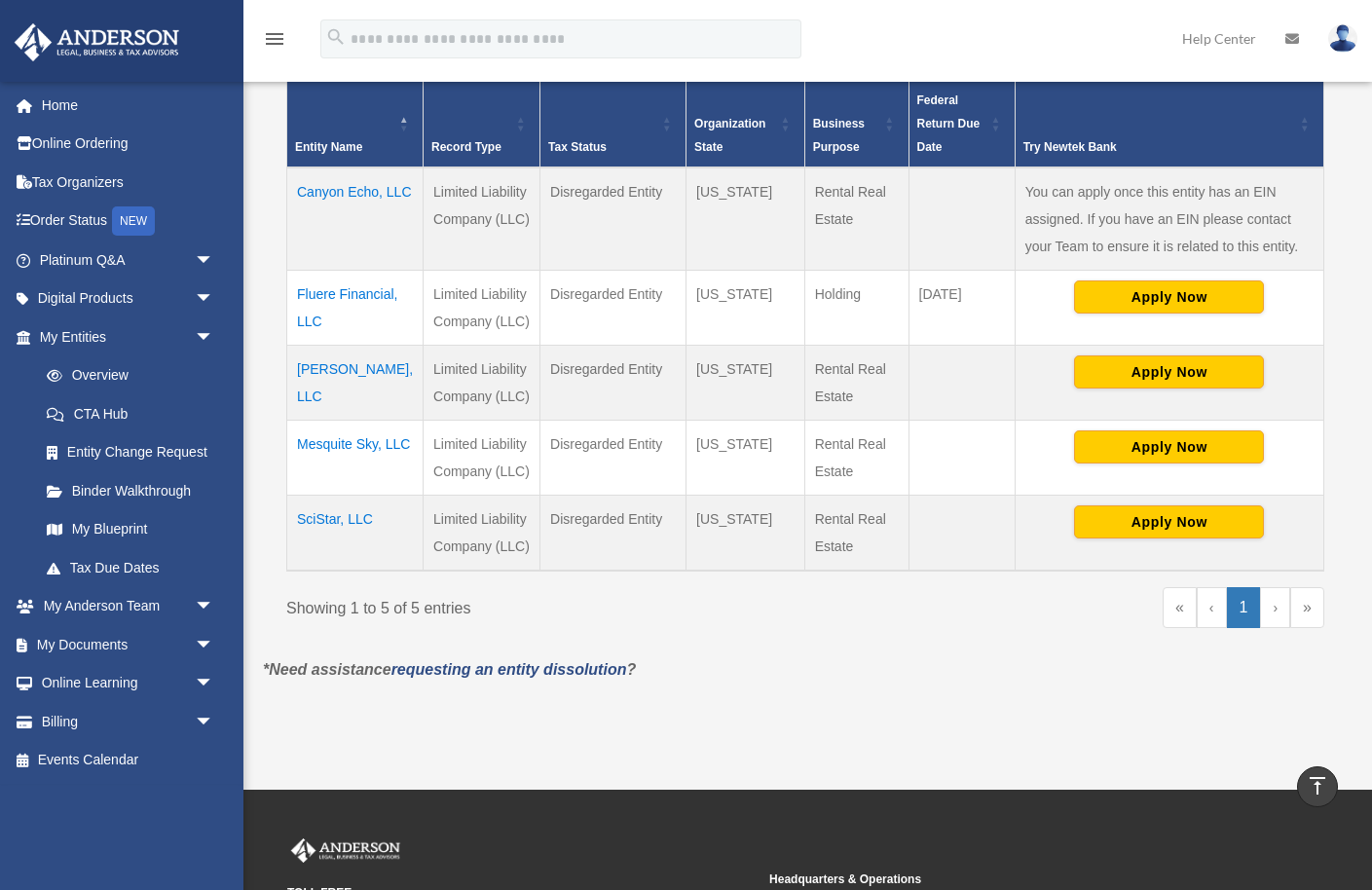
click at [330, 475] on td "Mesquite Sky, LLC" at bounding box center [355, 457] width 136 height 75
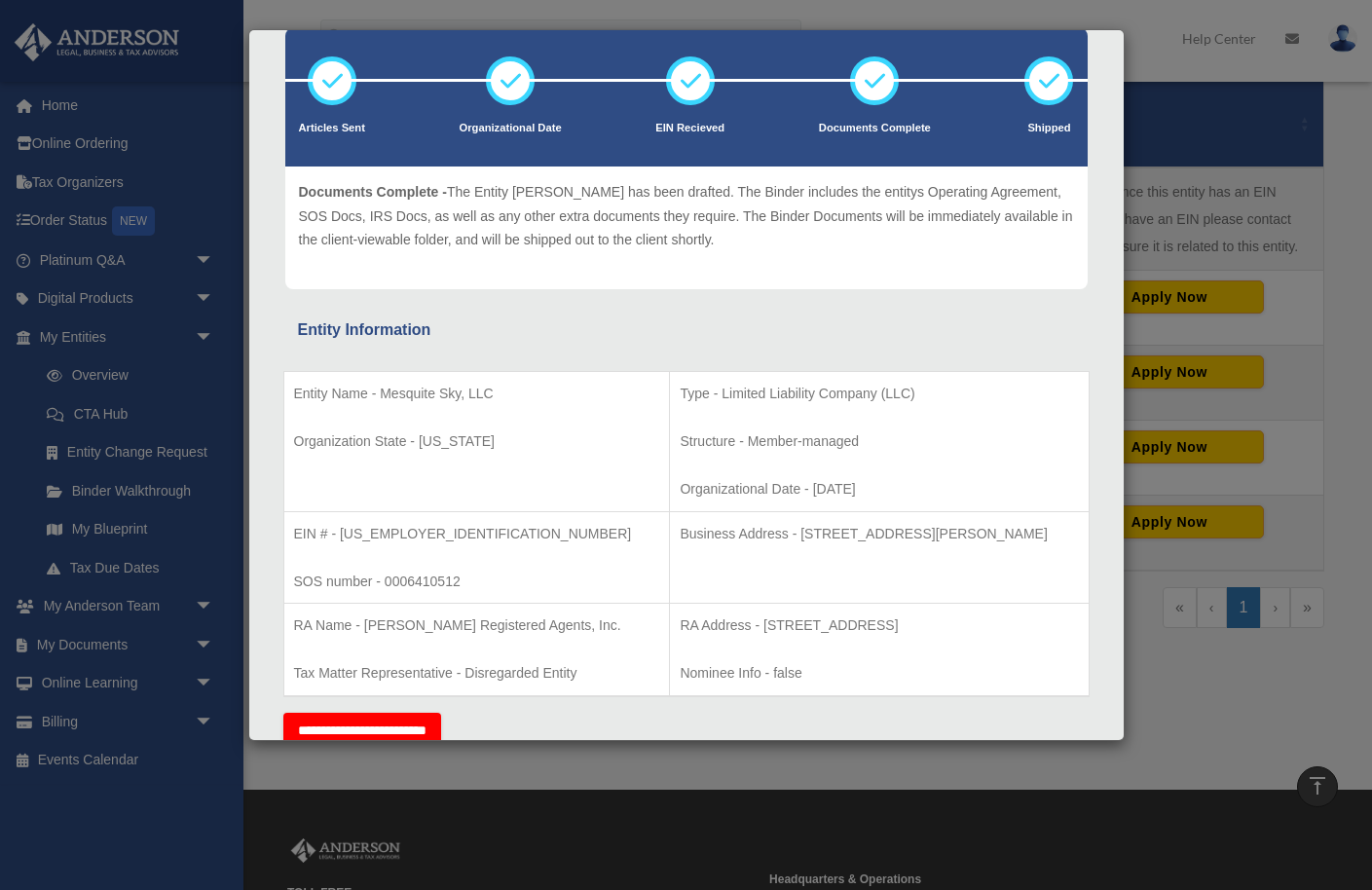
scroll to position [0, 0]
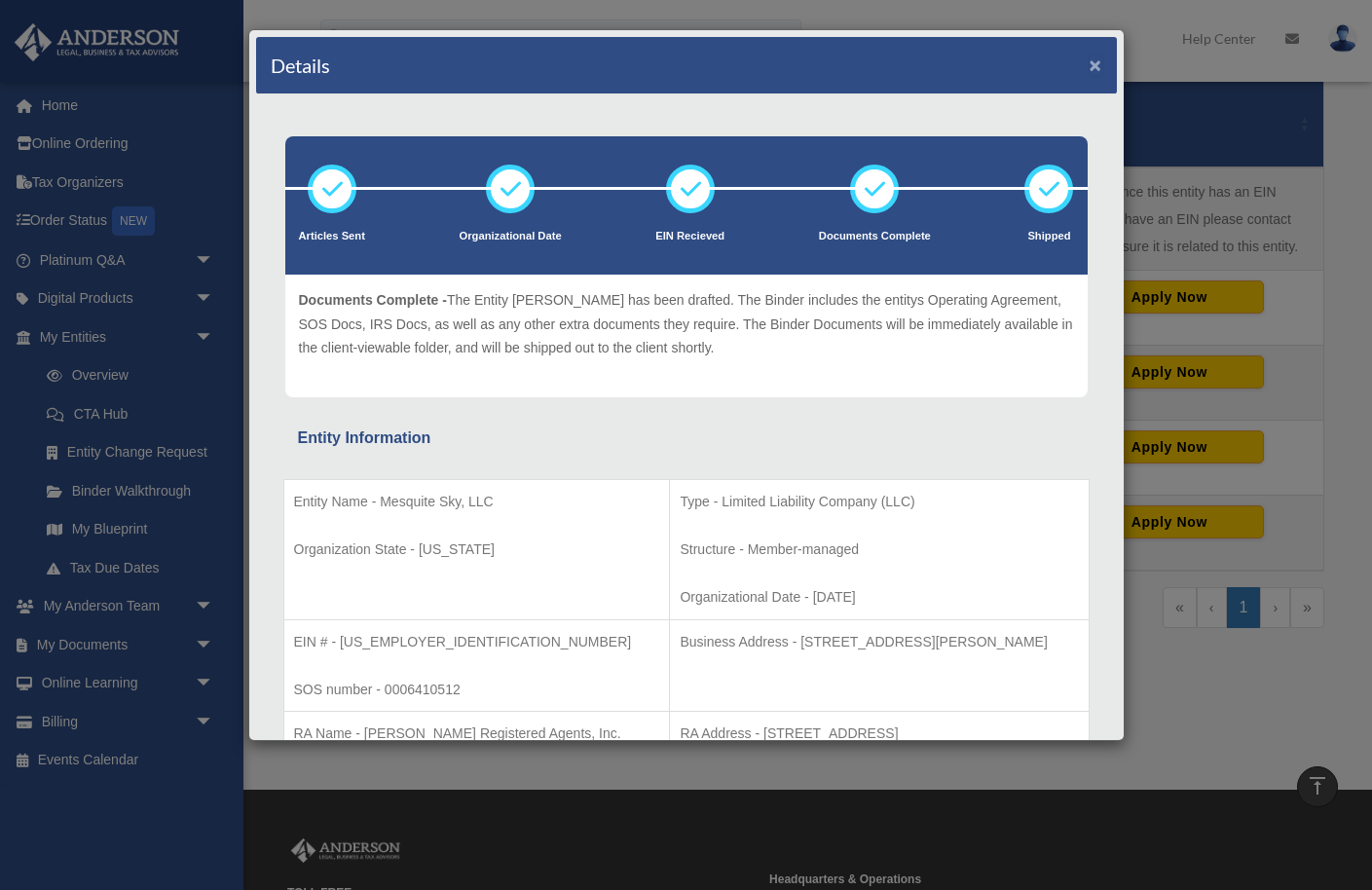
click at [1093, 75] on button "×" at bounding box center [1096, 65] width 13 height 21
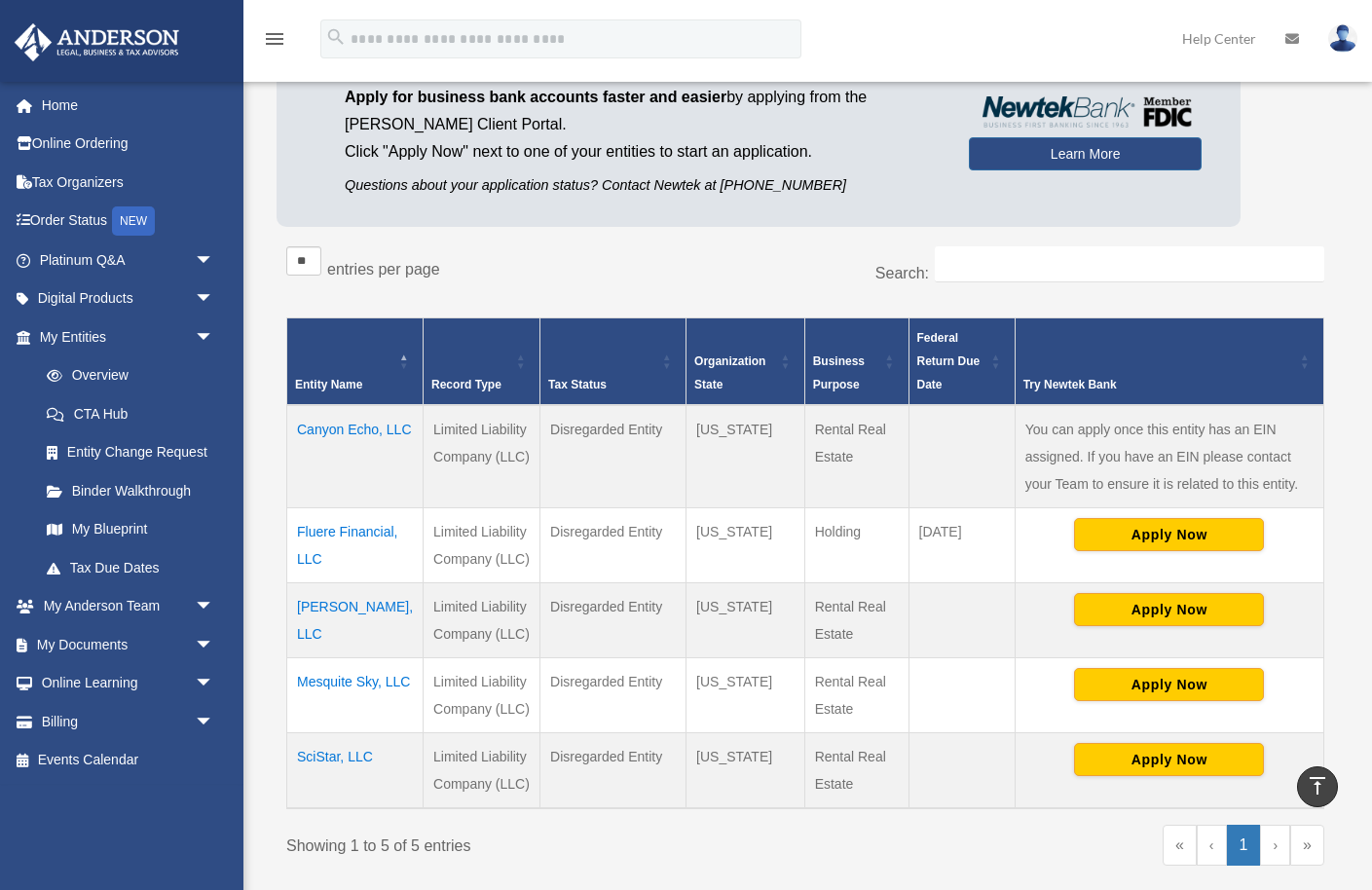
scroll to position [163, 0]
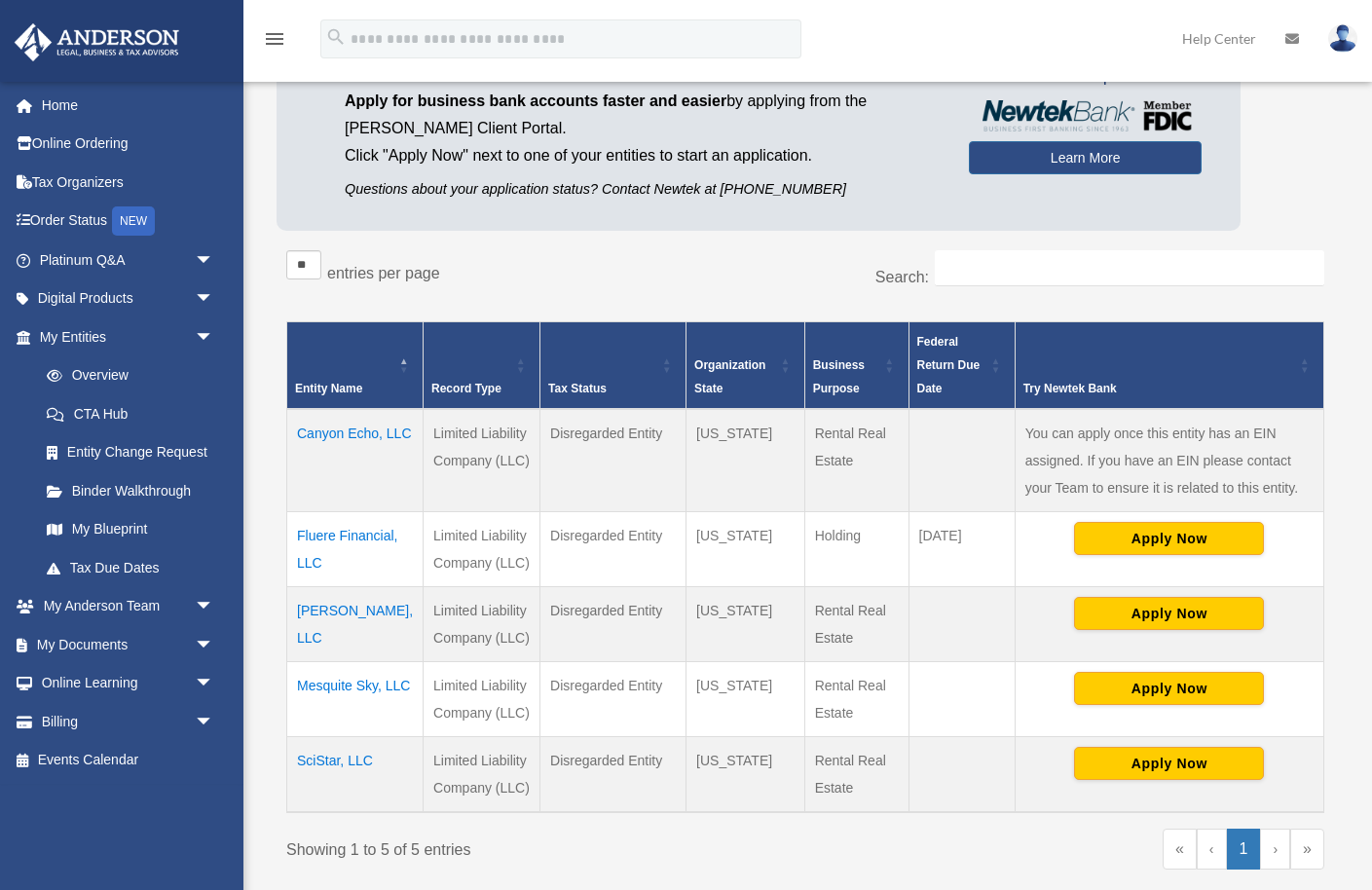
click at [337, 639] on td "[PERSON_NAME], LLC" at bounding box center [355, 624] width 136 height 75
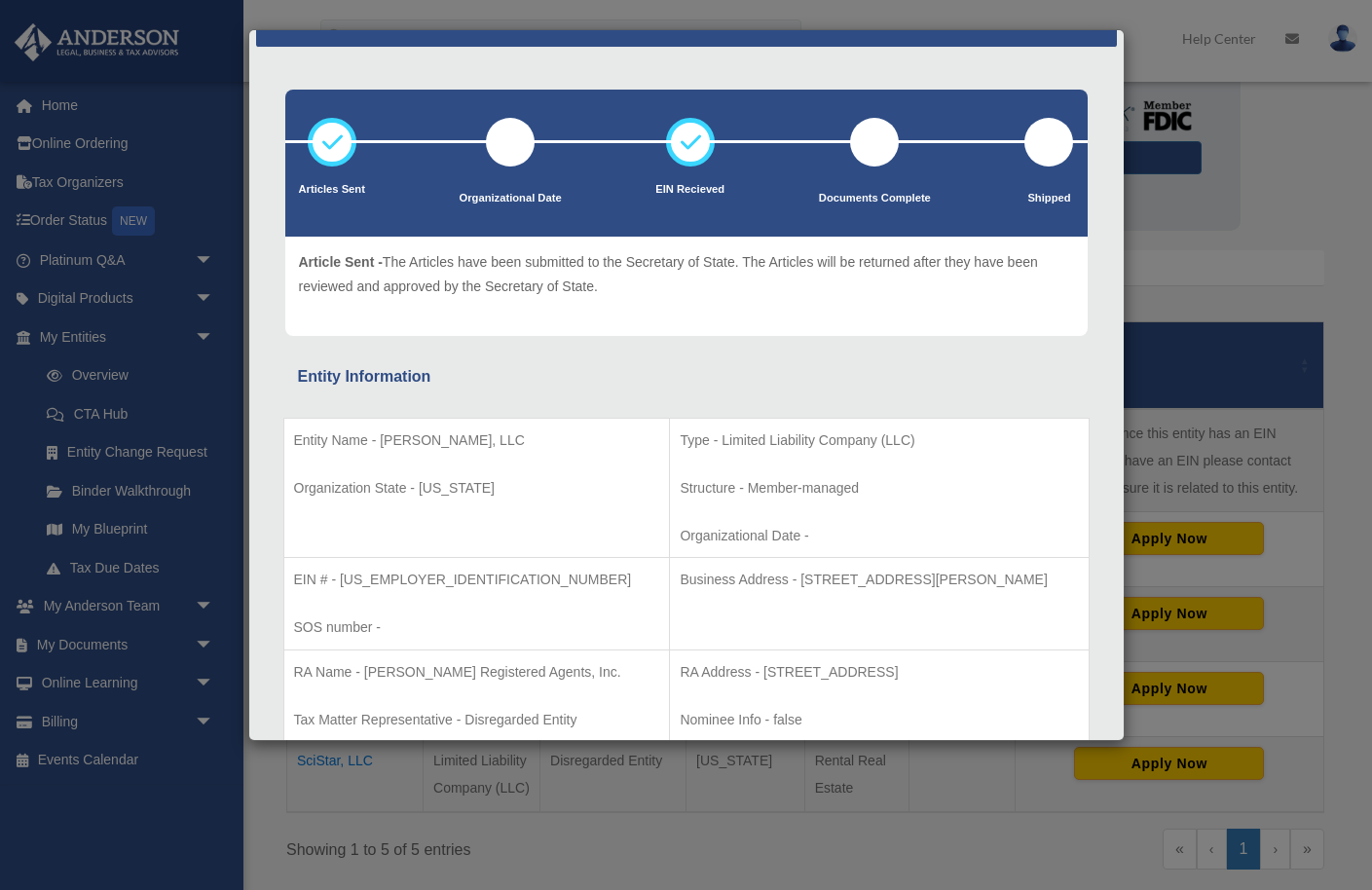
scroll to position [0, 0]
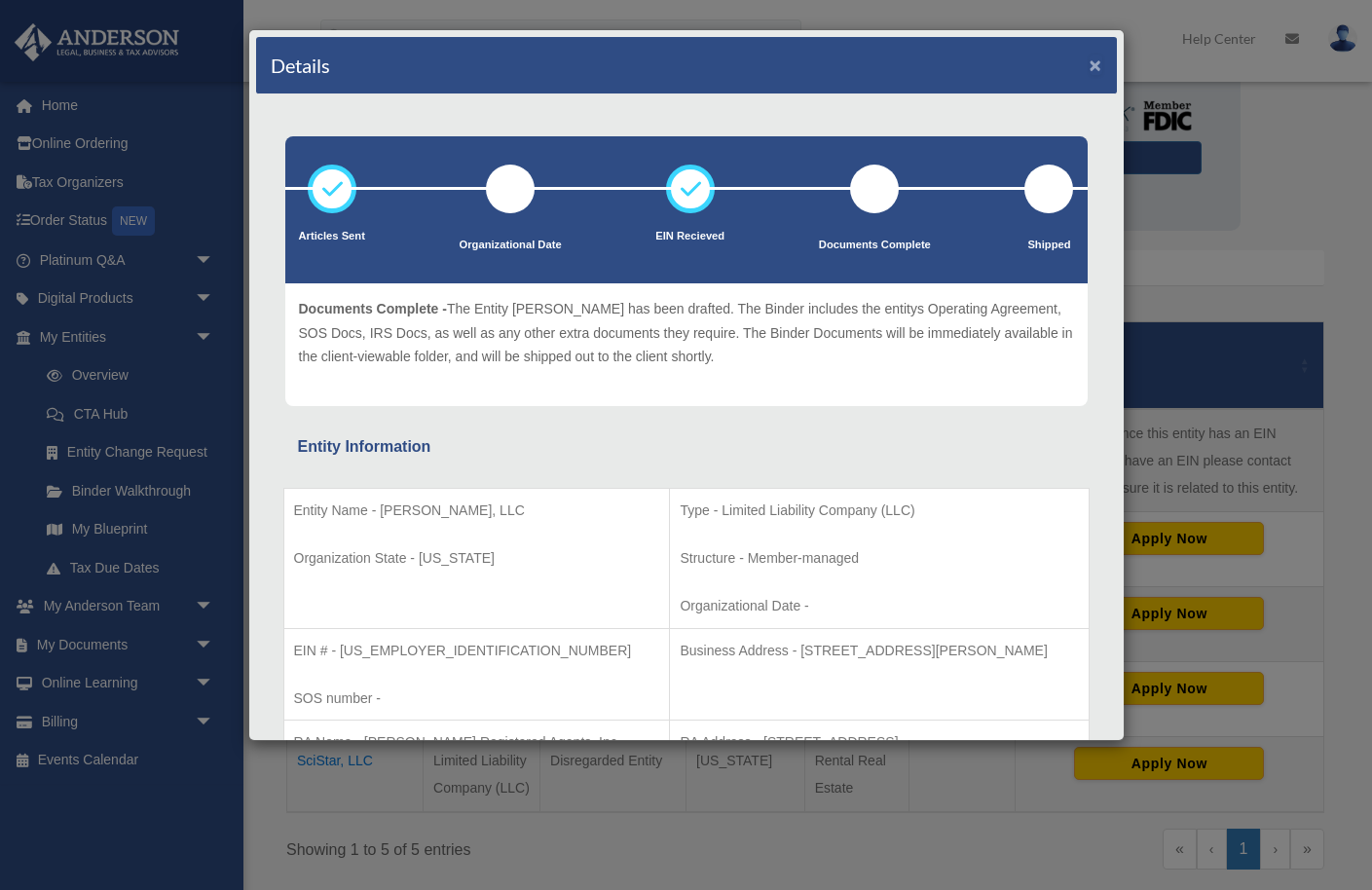
click at [1097, 60] on button "×" at bounding box center [1096, 65] width 13 height 21
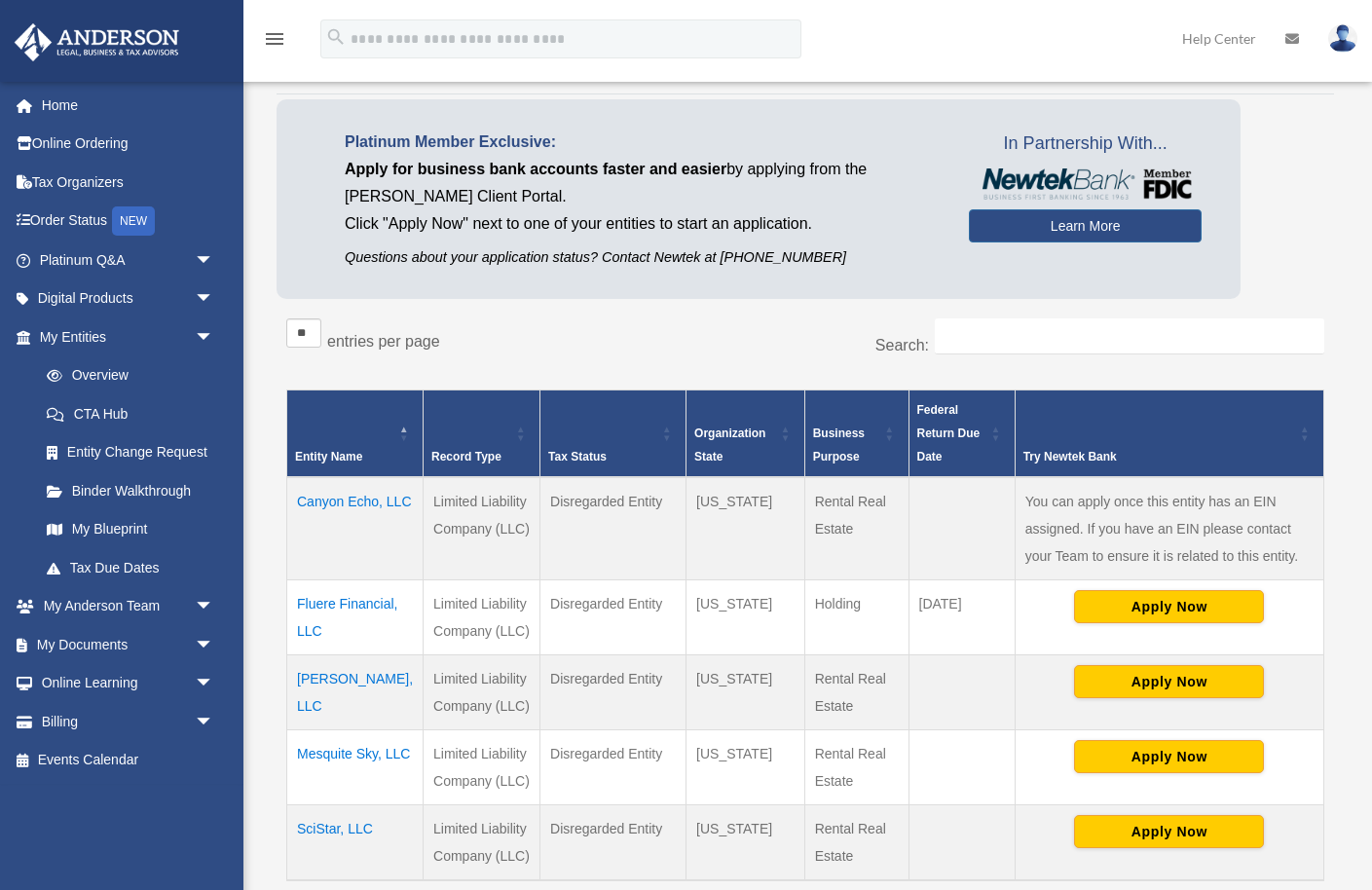
scroll to position [88, 0]
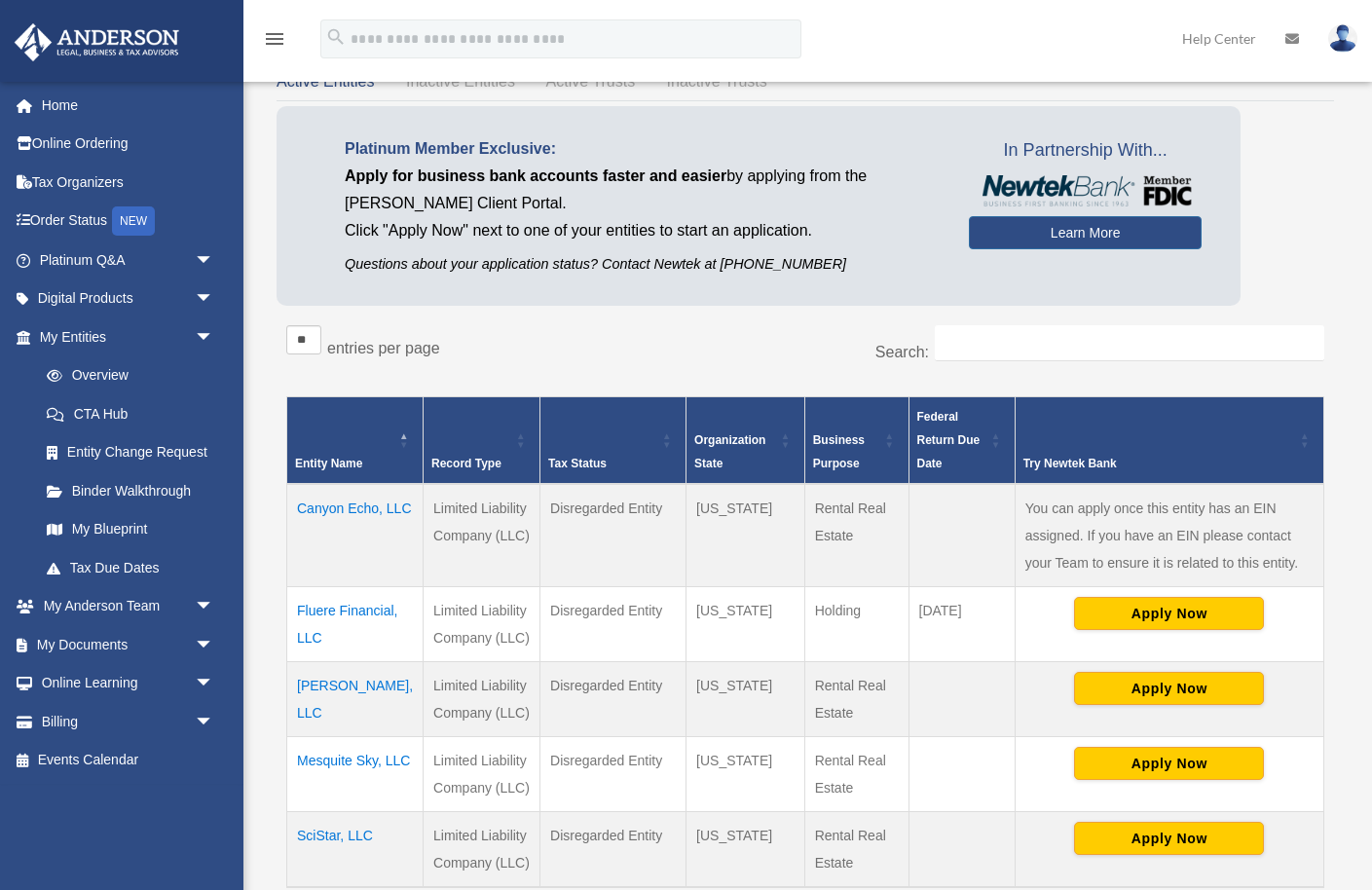
click at [331, 638] on td "Fluere Financial, LLC" at bounding box center [355, 624] width 136 height 75
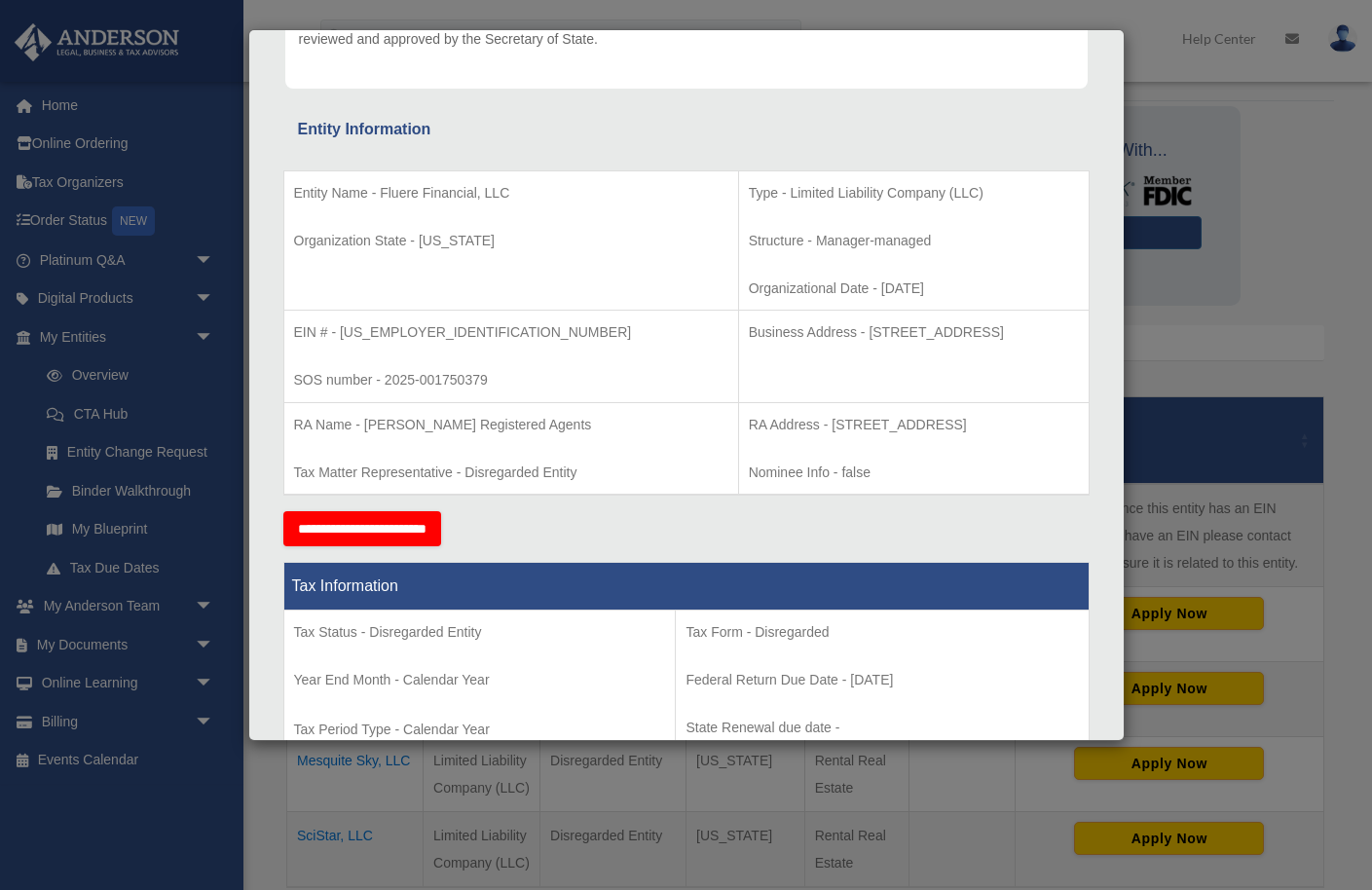
scroll to position [0, 0]
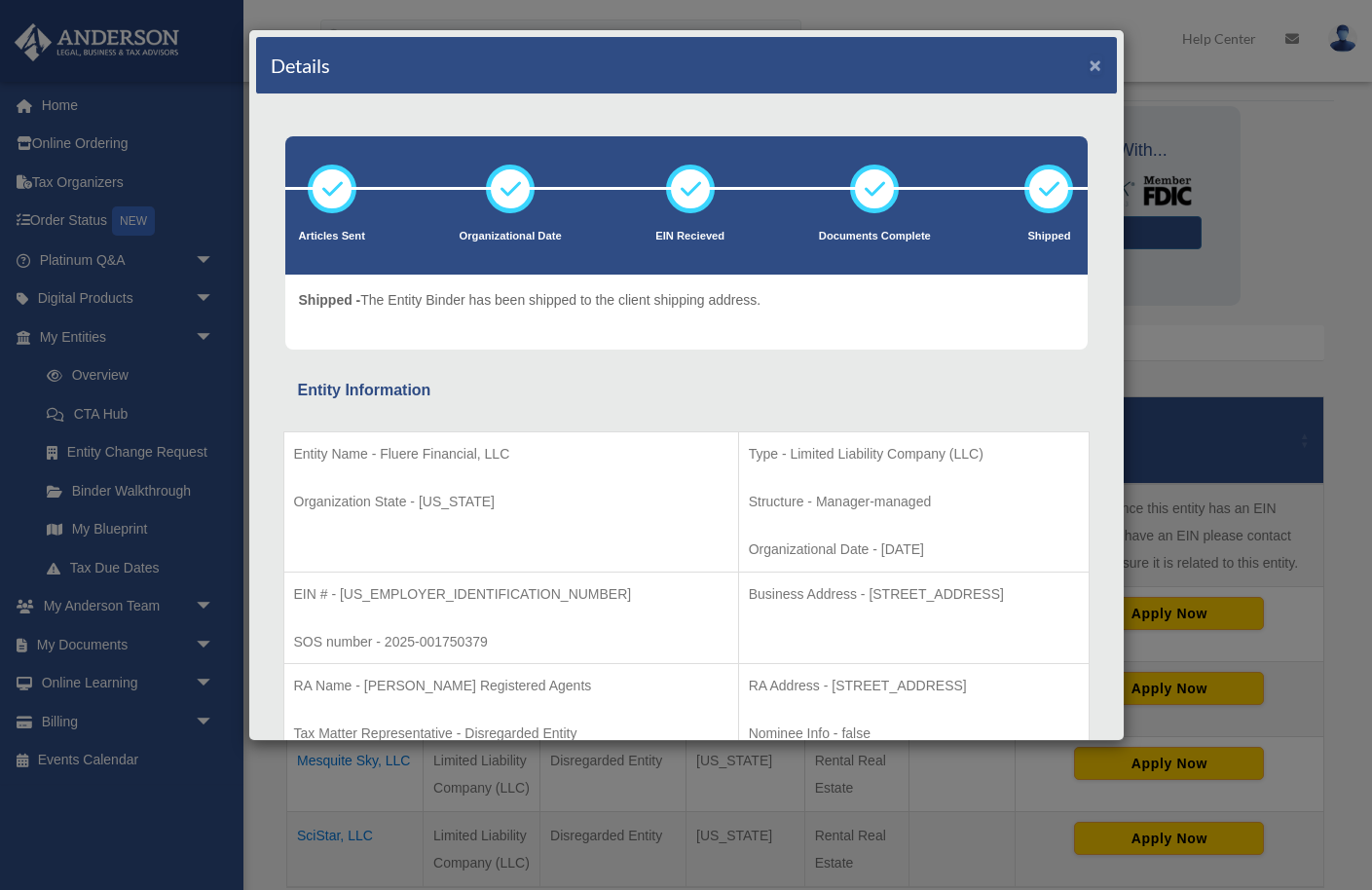
click at [1097, 62] on button "×" at bounding box center [1096, 65] width 13 height 21
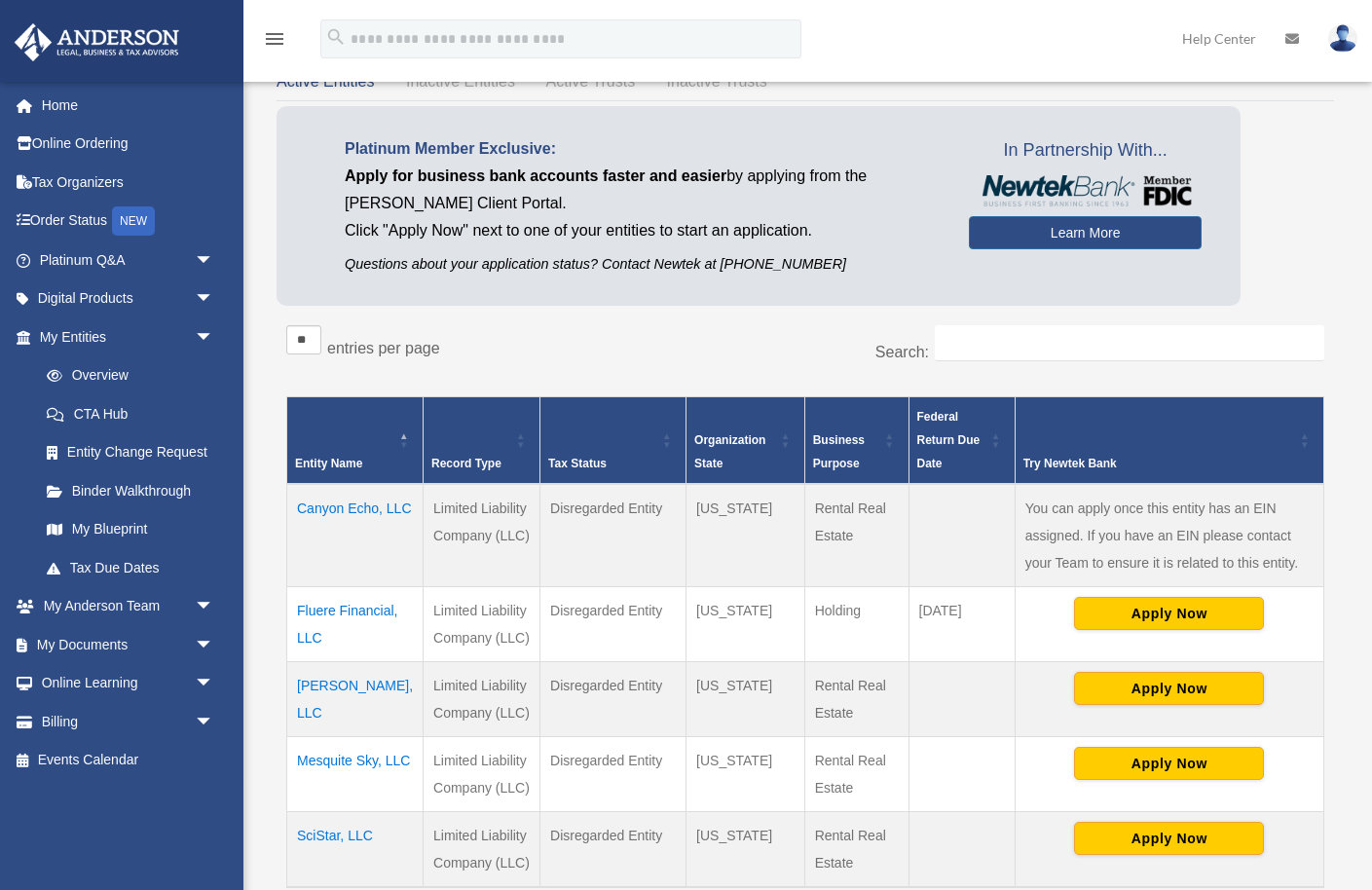
click at [317, 538] on td "Canyon Echo, LLC" at bounding box center [355, 536] width 136 height 103
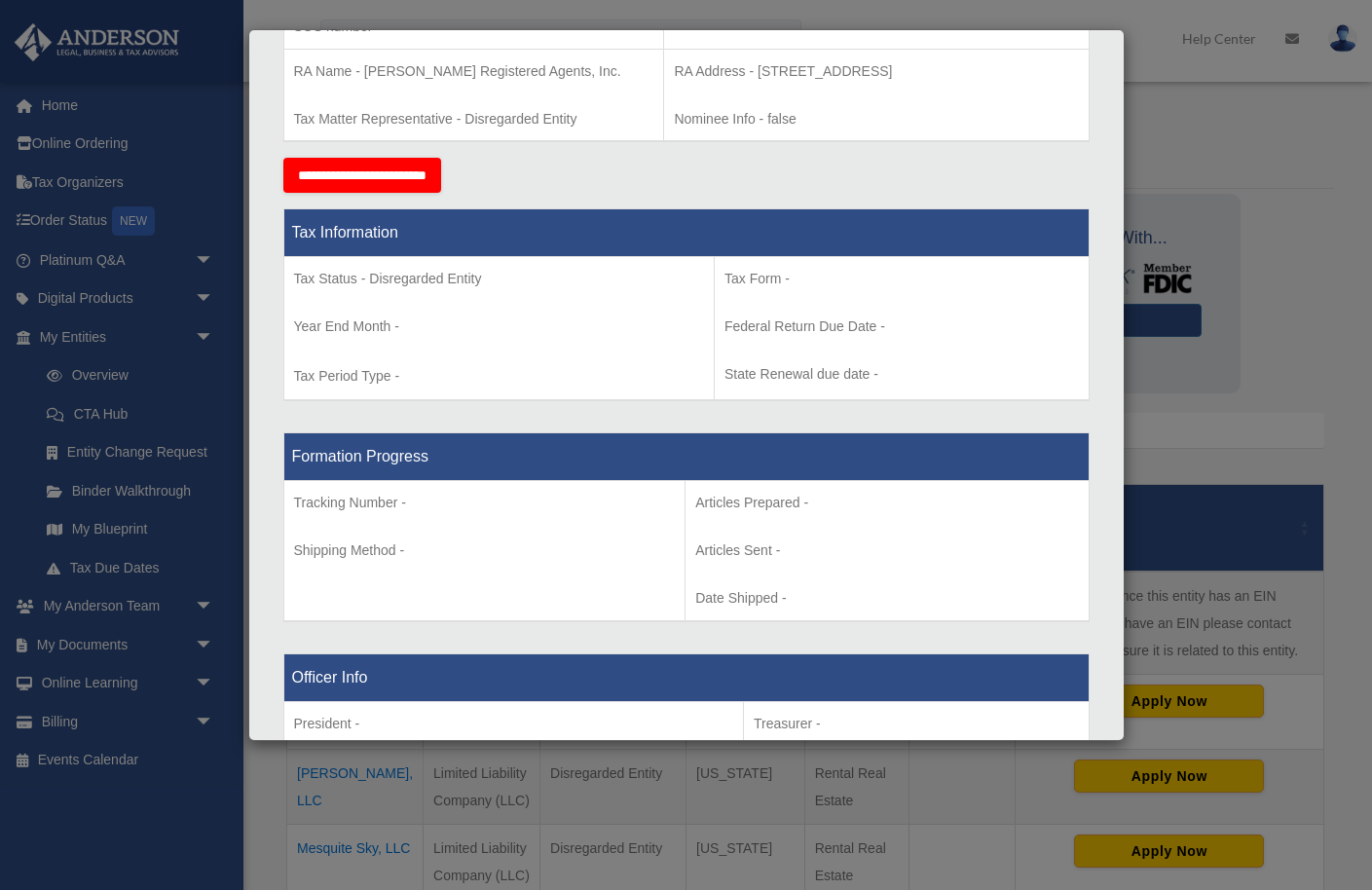
scroll to position [643, 0]
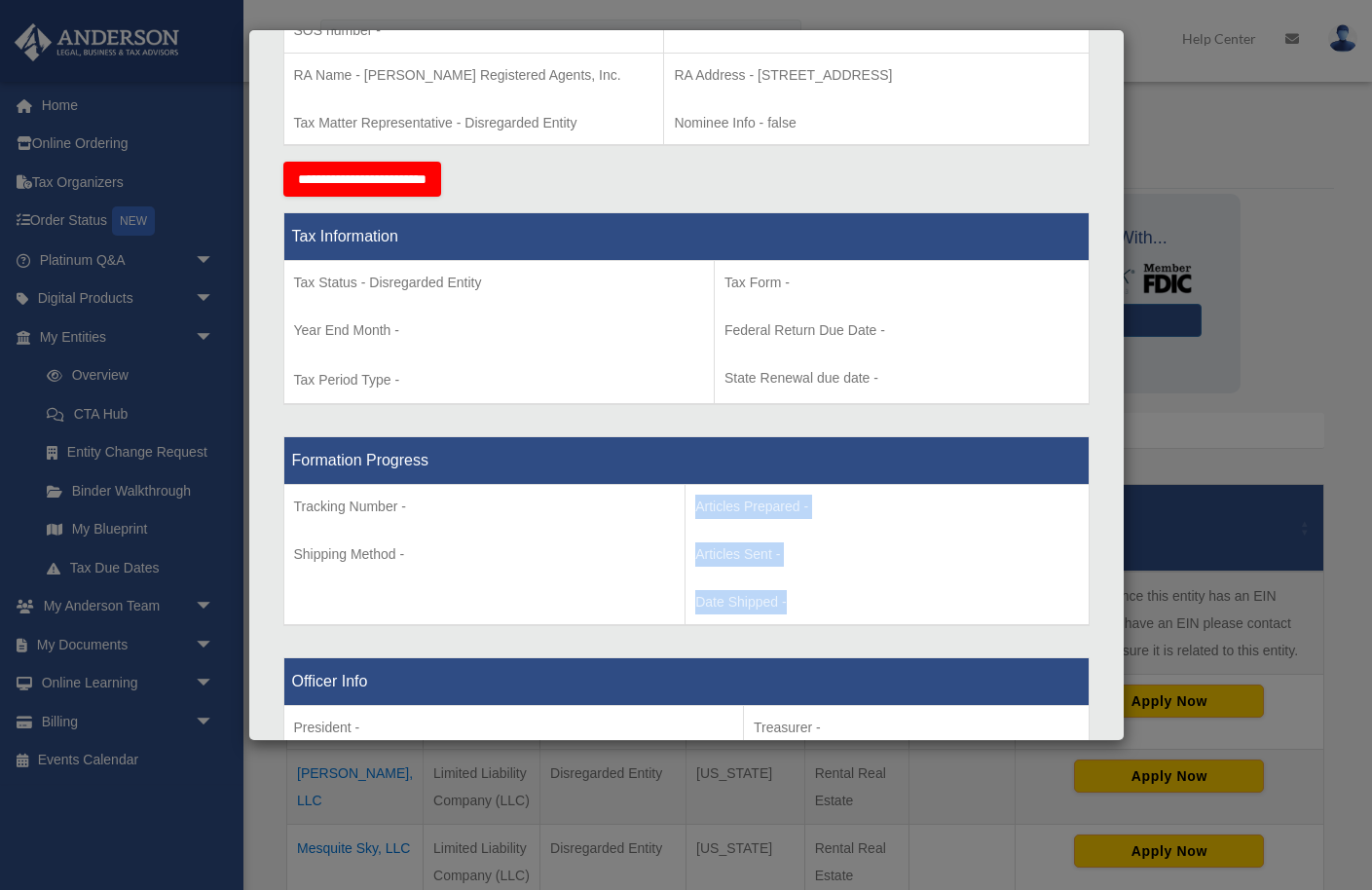
drag, startPoint x: 693, startPoint y: 508, endPoint x: 806, endPoint y: 600, distance: 145.7
click at [806, 600] on td "Articles Prepared - Articles Sent - Date Shipped -" at bounding box center [887, 555] width 403 height 140
copy td "Articles Prepared - Articles Sent - Date Shipped -"
click at [938, 413] on div "Tax Information Tax Status - Disregarded Entity Year End Month - Tax Period Typ…" at bounding box center [686, 308] width 806 height 224
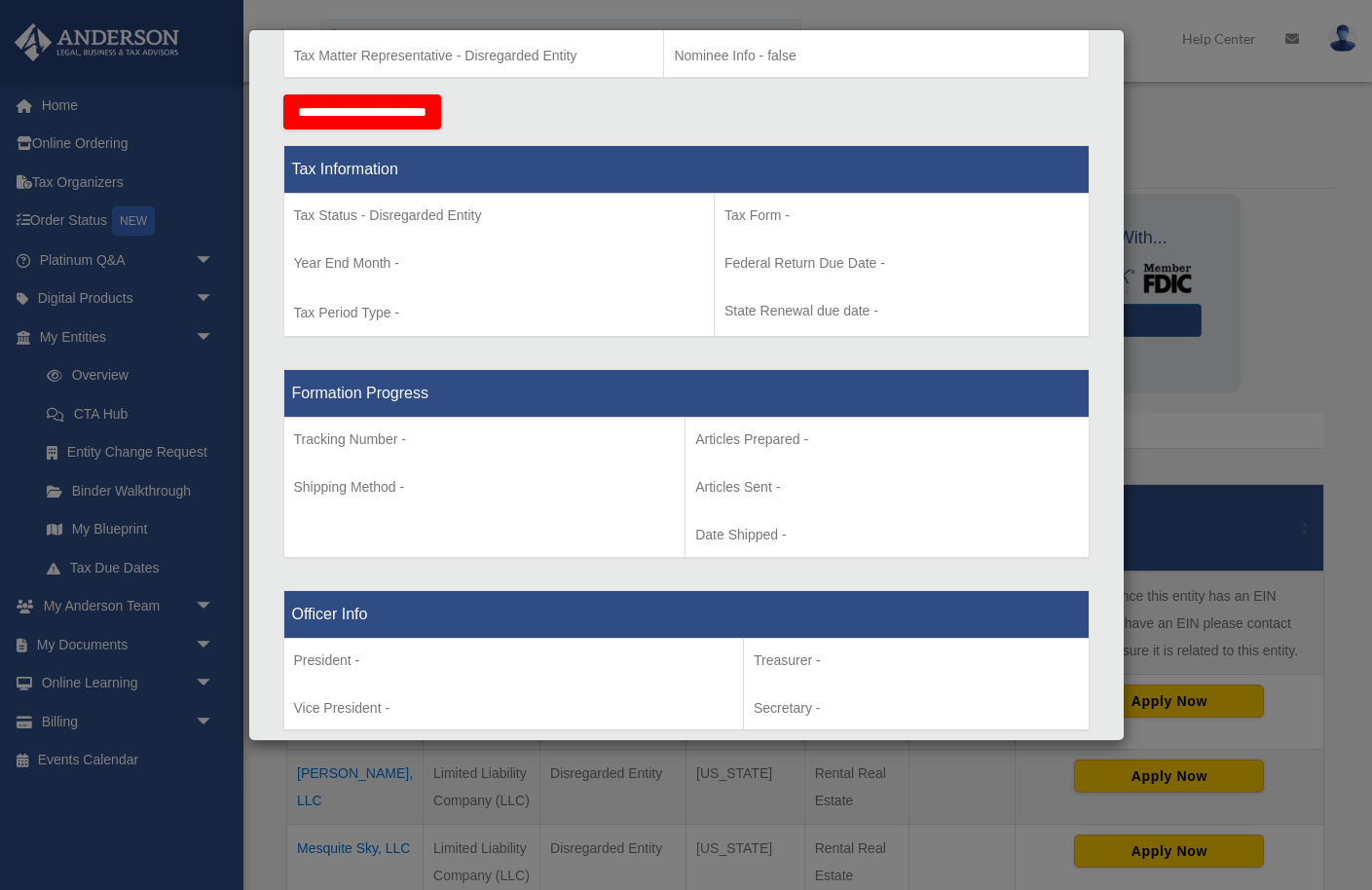
scroll to position [719, 0]
